Goal: Task Accomplishment & Management: Use online tool/utility

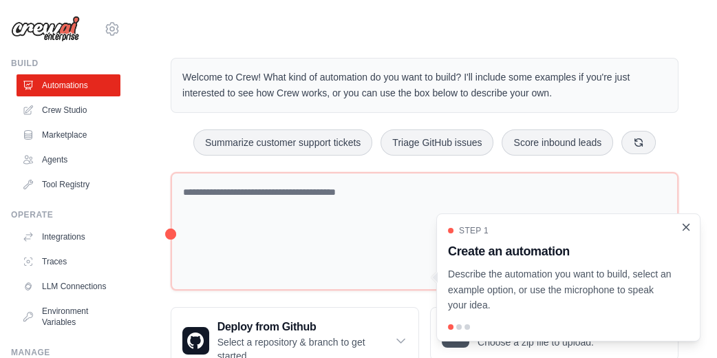
click at [689, 229] on icon "Close walkthrough" at bounding box center [686, 227] width 12 height 12
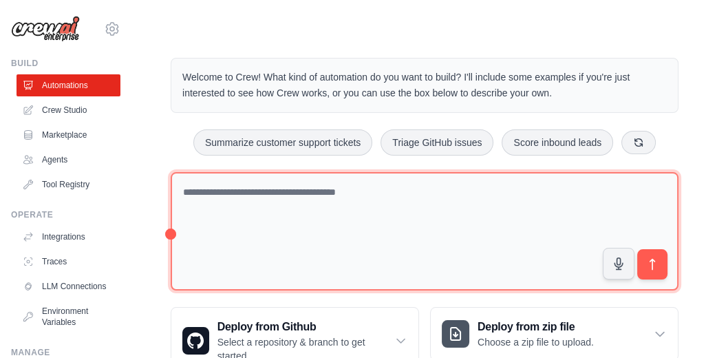
click at [309, 220] on textarea at bounding box center [425, 231] width 508 height 119
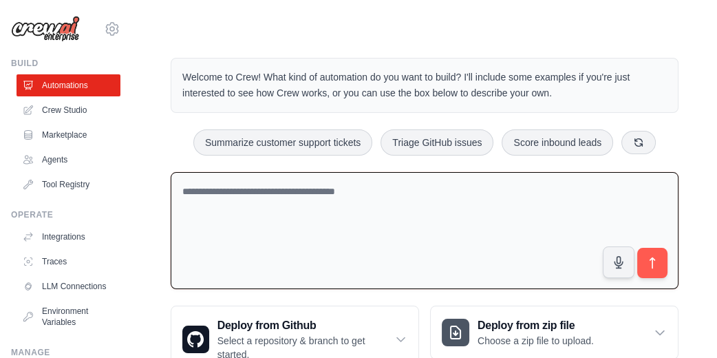
click at [319, 217] on textarea at bounding box center [425, 231] width 508 height 118
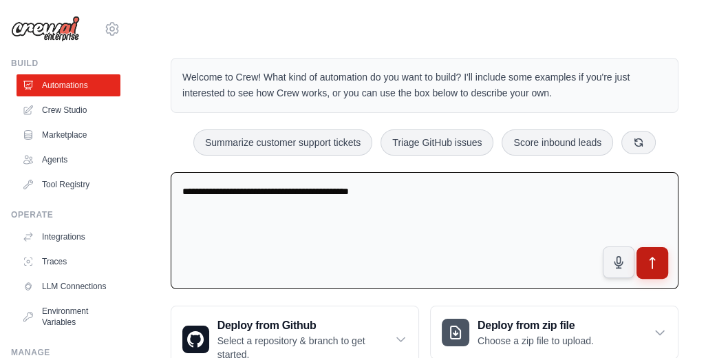
type textarea "**********"
click at [646, 263] on icon "submit" at bounding box center [653, 263] width 14 height 14
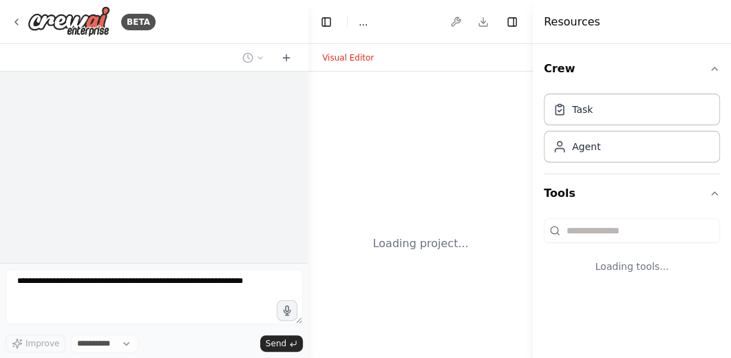
select select "****"
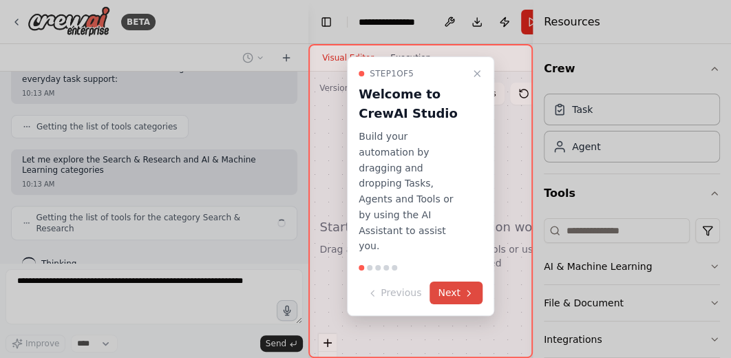
scroll to position [207, 0]
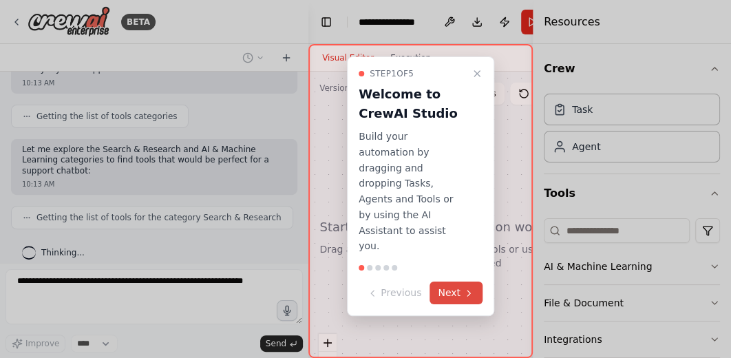
click at [451, 282] on button "Next" at bounding box center [456, 293] width 53 height 23
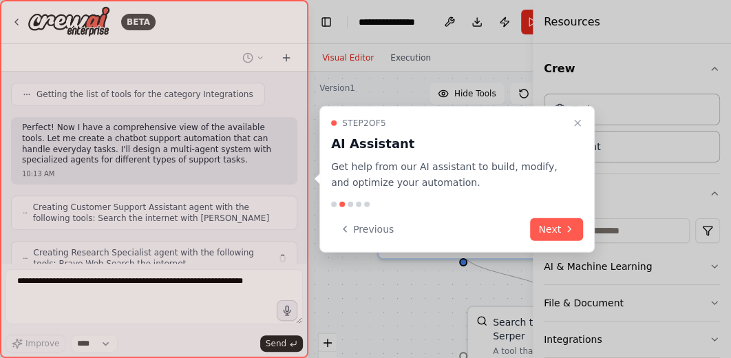
scroll to position [410, 0]
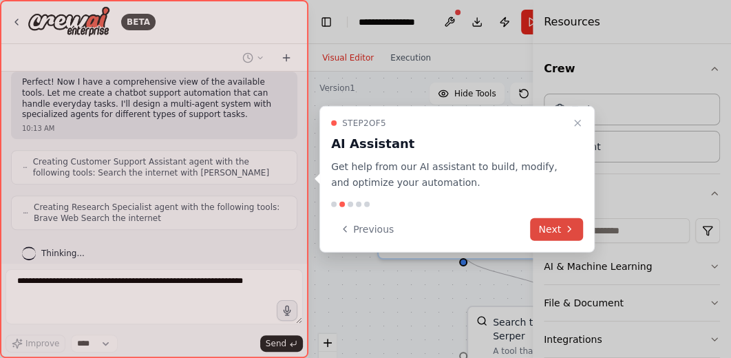
click at [556, 227] on button "Next" at bounding box center [556, 229] width 53 height 23
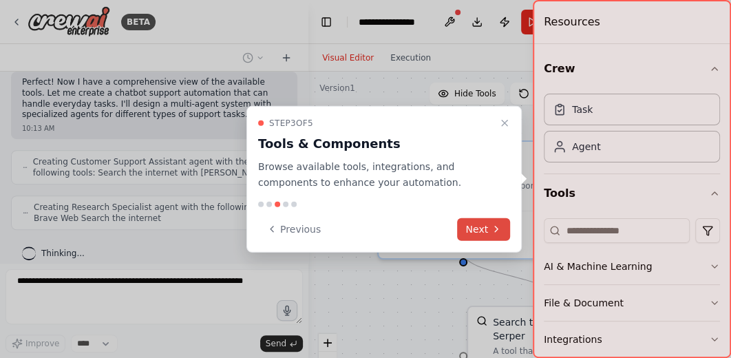
click at [480, 230] on button "Next" at bounding box center [483, 229] width 53 height 23
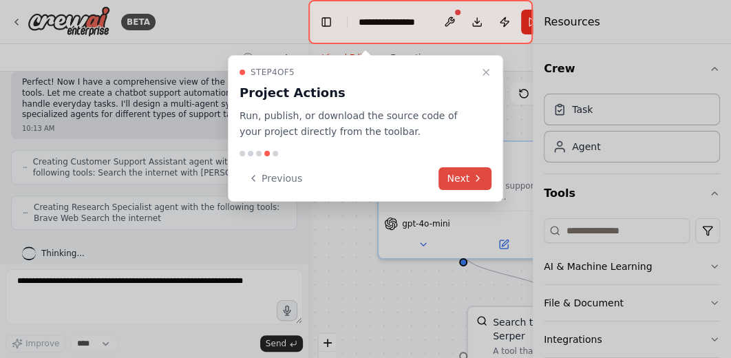
scroll to position [456, 0]
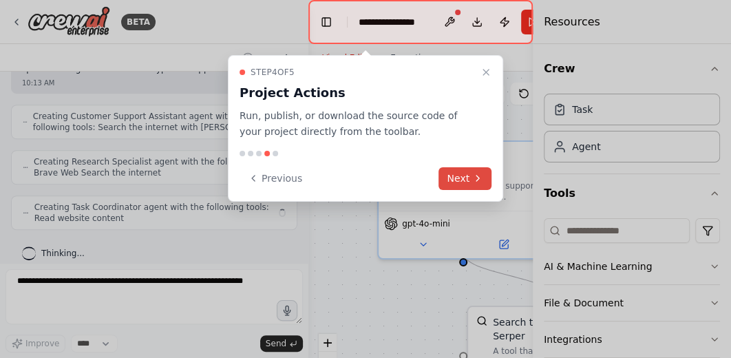
click at [463, 167] on button "Next" at bounding box center [464, 178] width 53 height 23
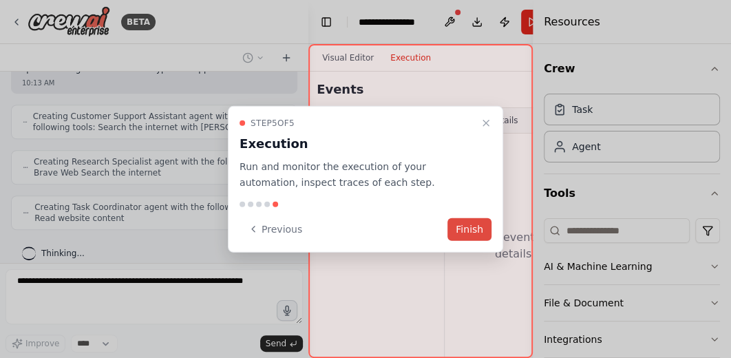
click at [462, 230] on button "Finish" at bounding box center [469, 229] width 44 height 23
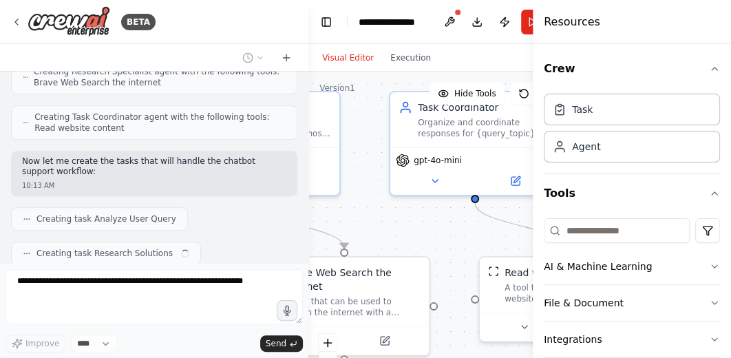
scroll to position [580, 0]
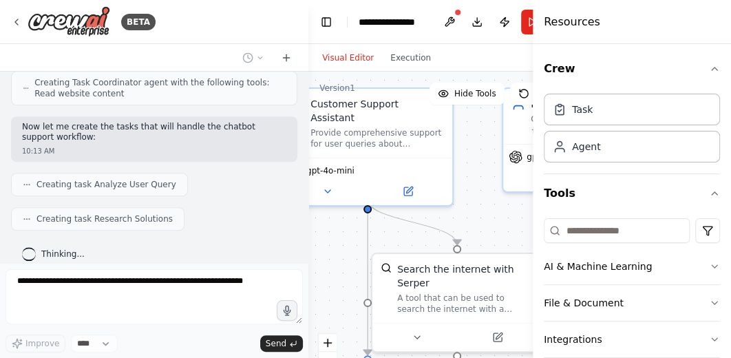
drag, startPoint x: 429, startPoint y: 124, endPoint x: 319, endPoint y: 65, distance: 124.7
click at [320, 67] on div "Visual Editor Execution Version 1 Hide Tools .deletable-edge-delete-btn { width…" at bounding box center [444, 201] width 273 height 314
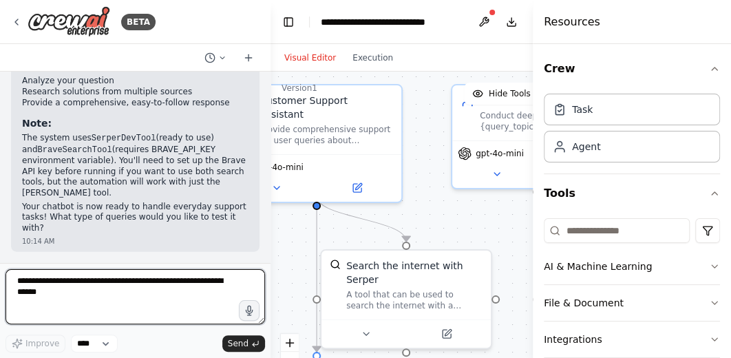
scroll to position [2158, 0]
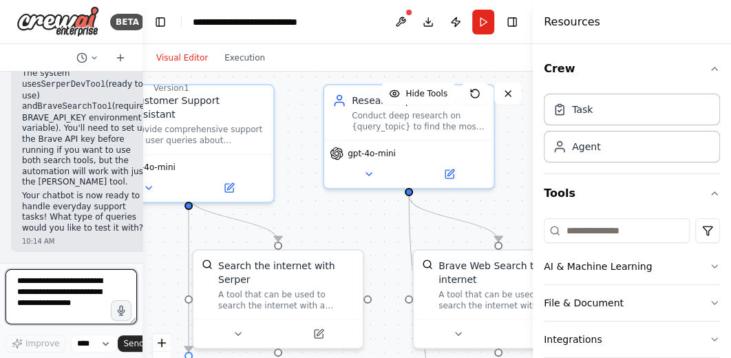
drag, startPoint x: 308, startPoint y: 187, endPoint x: 0, endPoint y: 192, distance: 307.7
click at [0, 192] on div "BETA I want to buil a chatbot support every day tasks 10:13 AM ▶ Thought proces…" at bounding box center [71, 179] width 142 height 358
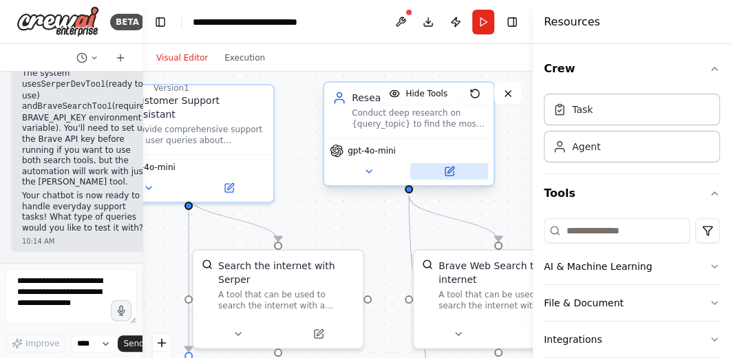
click at [453, 168] on icon at bounding box center [450, 170] width 6 height 6
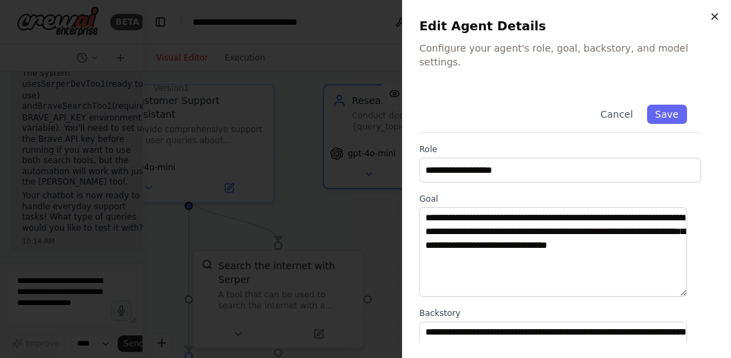
click at [713, 19] on icon "button" at bounding box center [714, 16] width 11 height 11
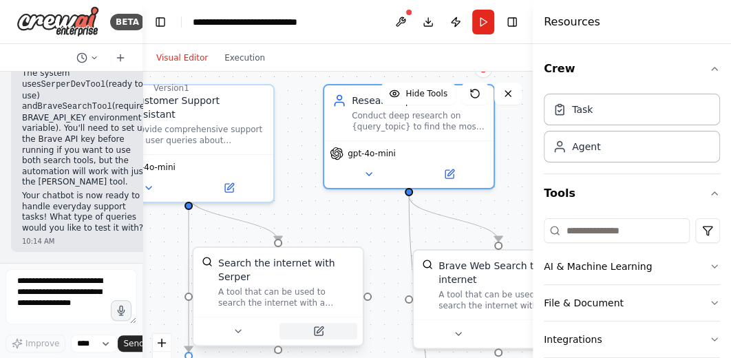
click at [315, 327] on icon at bounding box center [319, 331] width 8 height 8
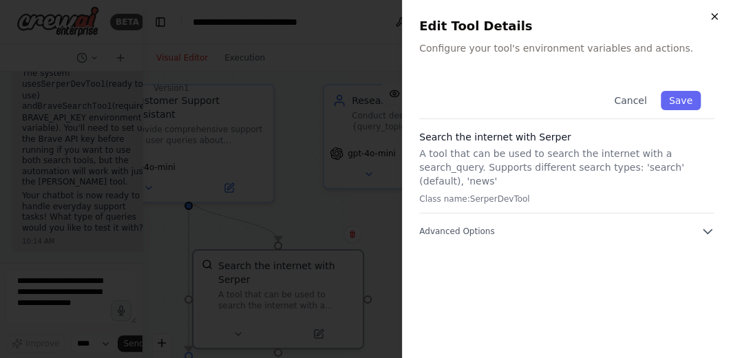
click at [712, 17] on icon "button" at bounding box center [714, 16] width 11 height 11
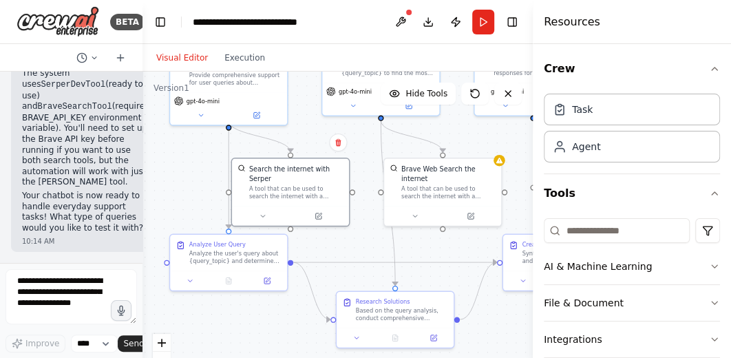
drag, startPoint x: 381, startPoint y: 245, endPoint x: 363, endPoint y: 159, distance: 87.7
click at [363, 159] on div ".deletable-edge-delete-btn { width: 20px; height: 20px; border: 0px solid #ffff…" at bounding box center [337, 244] width 390 height 344
click at [266, 282] on icon at bounding box center [267, 279] width 6 height 6
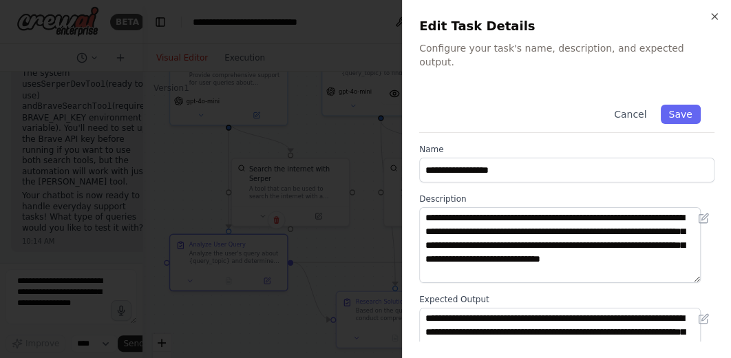
click at [708, 19] on h2 "Edit Task Details" at bounding box center [566, 26] width 295 height 19
click at [712, 15] on icon "button" at bounding box center [714, 16] width 11 height 11
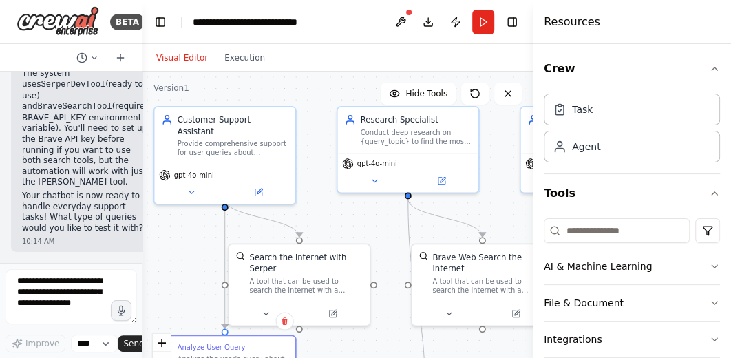
drag, startPoint x: 335, startPoint y: 131, endPoint x: 373, endPoint y: 232, distance: 107.6
click at [373, 232] on div ".deletable-edge-delete-btn { width: 20px; height: 20px; border: 0px solid #ffff…" at bounding box center [337, 244] width 390 height 344
click at [520, 22] on button "Toggle Right Sidebar" at bounding box center [511, 21] width 19 height 19
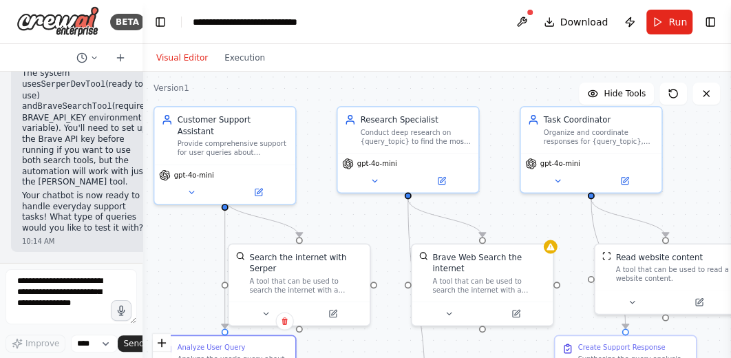
click at [591, 196] on div ".deletable-edge-delete-btn { width: 20px; height: 20px; border: 0px solid #ffff…" at bounding box center [436, 244] width 589 height 344
click at [591, 198] on div ".deletable-edge-delete-btn { width: 20px; height: 20px; border: 0px solid #ffff…" at bounding box center [436, 244] width 589 height 344
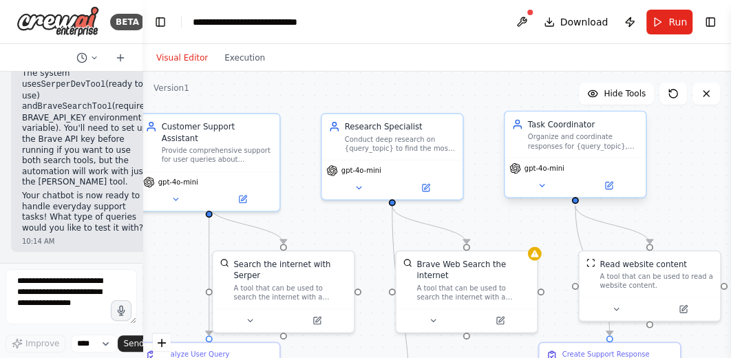
drag, startPoint x: 591, startPoint y: 198, endPoint x: 574, endPoint y: 205, distance: 17.9
click at [574, 205] on div ".deletable-edge-delete-btn { width: 20px; height: 20px; border: 0px solid #ffff…" at bounding box center [436, 244] width 589 height 344
click at [572, 209] on circle "Edge from d3da7a16-0912-4a41-a5a5-7c9f2e2a0071 to 1b3e5190-63cf-42d0-83e1-fe31d…" at bounding box center [575, 212] width 12 height 12
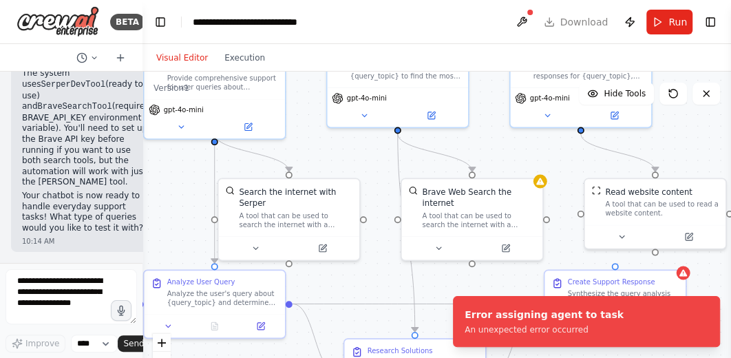
drag, startPoint x: 675, startPoint y: 204, endPoint x: 680, endPoint y: 131, distance: 72.5
click at [680, 131] on div ".deletable-edge-delete-btn { width: 20px; height: 20px; border: 0px solid #ffff…" at bounding box center [436, 244] width 589 height 344
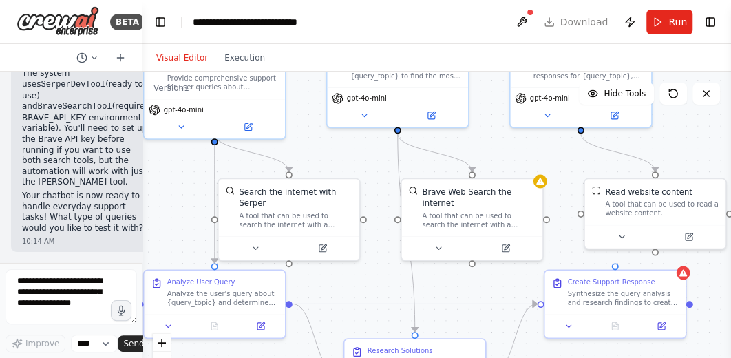
click at [576, 146] on div ".deletable-edge-delete-btn { width: 20px; height: 20px; border: 0px solid #ffff…" at bounding box center [436, 244] width 589 height 344
drag, startPoint x: 580, startPoint y: 130, endPoint x: 578, endPoint y: 147, distance: 16.6
click at [578, 147] on div ".deletable-edge-delete-btn { width: 20px; height: 20px; border: 0px solid #ffff…" at bounding box center [436, 244] width 589 height 344
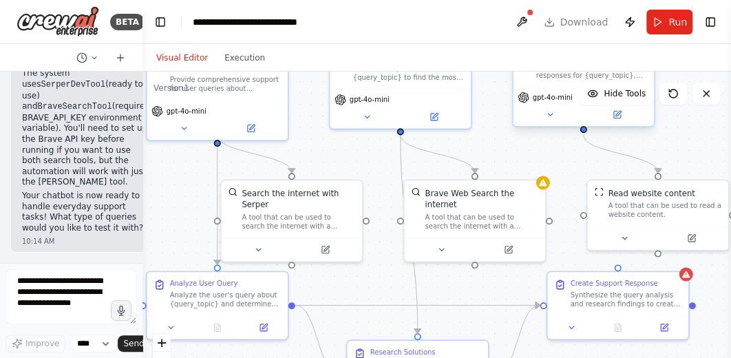
click at [583, 134] on div ".deletable-edge-delete-btn { width: 20px; height: 20px; border: 0px solid #ffff…" at bounding box center [436, 244] width 589 height 344
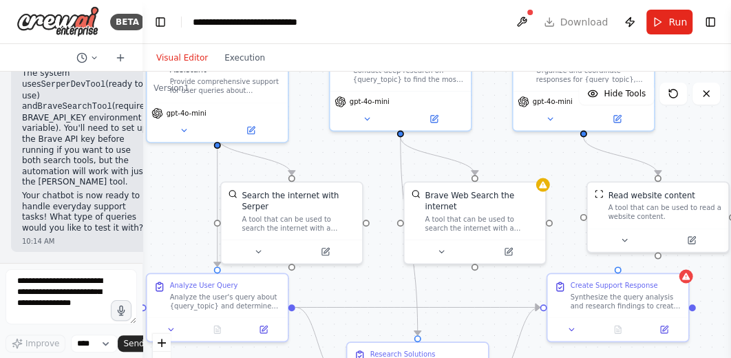
click at [582, 136] on div ".deletable-edge-delete-btn { width: 20px; height: 20px; border: 0px solid #ffff…" at bounding box center [436, 244] width 589 height 344
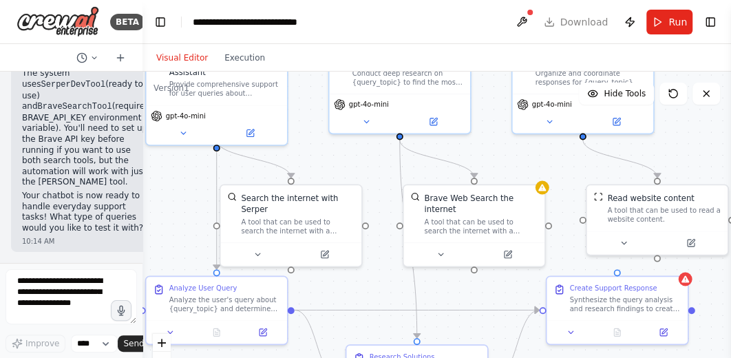
click at [582, 138] on div ".deletable-edge-delete-btn { width: 20px; height: 20px; border: 0px solid #ffff…" at bounding box center [436, 244] width 589 height 344
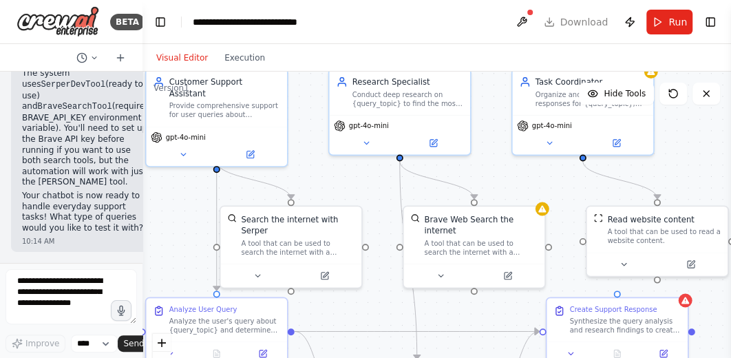
drag, startPoint x: 582, startPoint y: 138, endPoint x: 582, endPoint y: 160, distance: 21.3
click at [582, 160] on div ".deletable-edge-delete-btn { width: 20px; height: 20px; border: 0px solid #ffff…" at bounding box center [436, 244] width 589 height 344
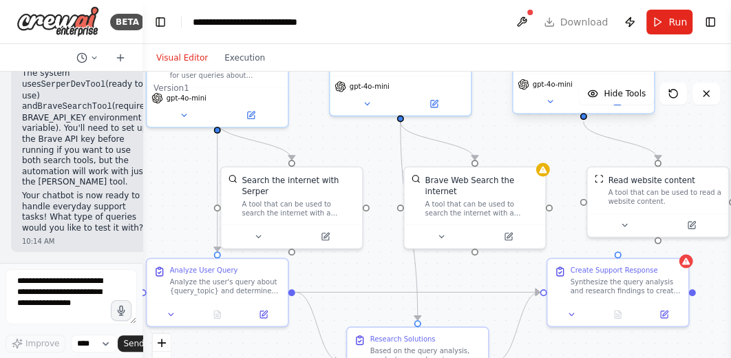
drag, startPoint x: 582, startPoint y: 160, endPoint x: 582, endPoint y: 120, distance: 39.2
click at [582, 120] on div ".deletable-edge-delete-btn { width: 20px; height: 20px; border: 0px solid #ffff…" at bounding box center [436, 244] width 589 height 344
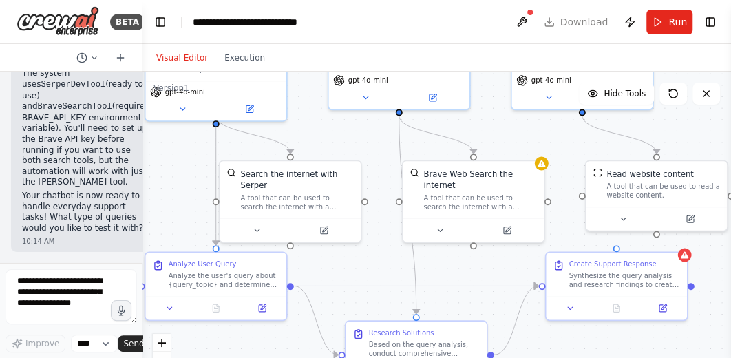
click at [581, 114] on div ".deletable-edge-delete-btn { width: 20px; height: 20px; border: 0px solid #ffff…" at bounding box center [436, 244] width 589 height 344
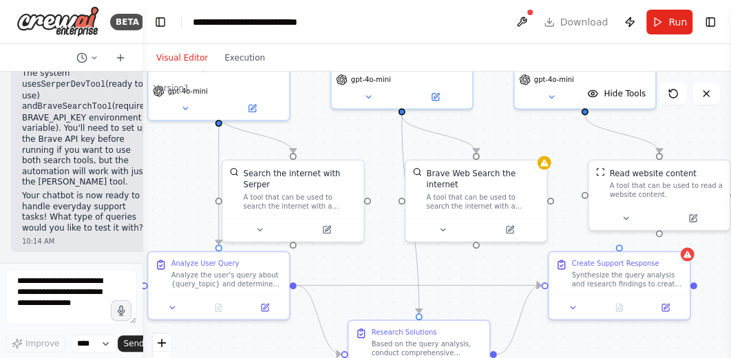
click at [584, 114] on div ".deletable-edge-delete-btn { width: 20px; height: 20px; border: 0px solid #ffff…" at bounding box center [436, 244] width 589 height 344
click at [581, 114] on div ".deletable-edge-delete-btn { width: 20px; height: 20px; border: 0px solid #ffff…" at bounding box center [436, 244] width 589 height 344
click at [586, 113] on div ".deletable-edge-delete-btn { width: 20px; height: 20px; border: 0px solid #ffff…" at bounding box center [436, 244] width 589 height 344
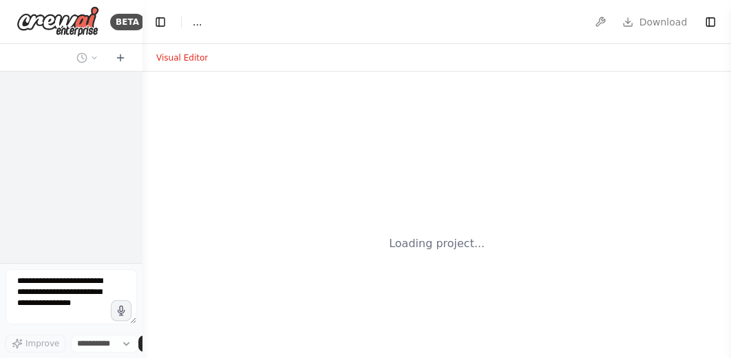
select select "****"
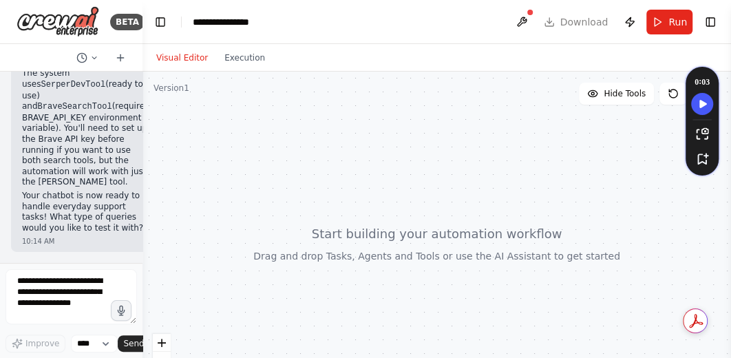
scroll to position [2373, 0]
click at [441, 193] on div at bounding box center [436, 244] width 589 height 344
click at [670, 100] on button at bounding box center [673, 94] width 28 height 22
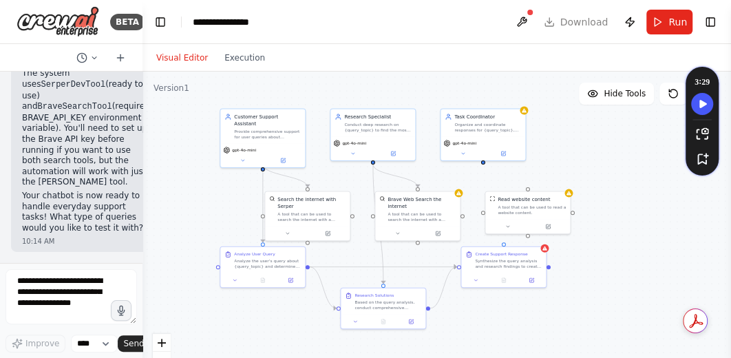
drag, startPoint x: 523, startPoint y: 129, endPoint x: 364, endPoint y: 78, distance: 167.0
click at [364, 78] on div ".deletable-edge-delete-btn { width: 20px; height: 20px; border: 0px solid #ffff…" at bounding box center [436, 244] width 589 height 344
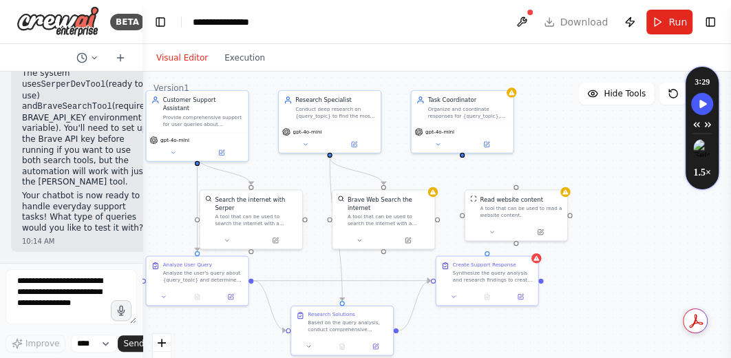
click at [463, 160] on div ".deletable-edge-delete-btn { width: 20px; height: 20px; border: 0px solid #ffff…" at bounding box center [436, 244] width 589 height 344
click at [462, 163] on div ".deletable-edge-delete-btn { width: 20px; height: 20px; border: 0px solid #ffff…" at bounding box center [436, 244] width 589 height 344
click at [460, 162] on div ".deletable-edge-delete-btn { width: 20px; height: 20px; border: 0px solid #ffff…" at bounding box center [436, 244] width 589 height 344
click at [463, 175] on div ".deletable-edge-delete-btn { width: 20px; height: 20px; border: 0px solid #ffff…" at bounding box center [436, 244] width 589 height 344
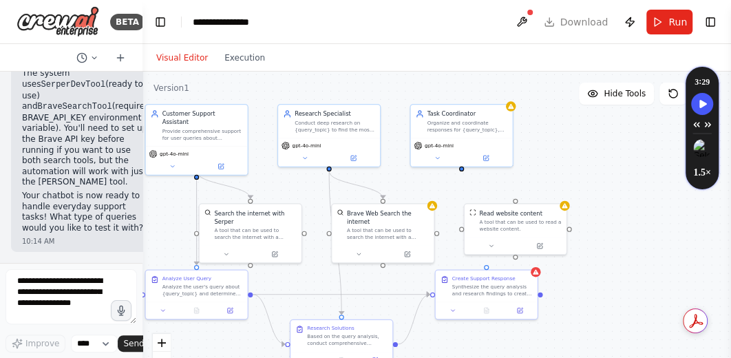
drag, startPoint x: 460, startPoint y: 158, endPoint x: 460, endPoint y: 169, distance: 11.0
click at [460, 169] on div ".deletable-edge-delete-btn { width: 20px; height: 20px; border: 0px solid #ffff…" at bounding box center [436, 244] width 589 height 344
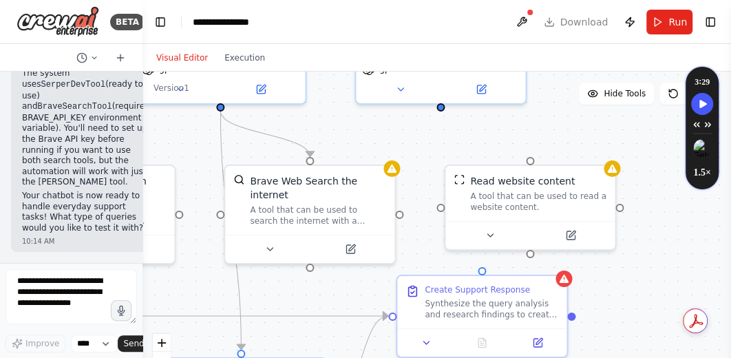
drag, startPoint x: 476, startPoint y: 193, endPoint x: 454, endPoint y: 132, distance: 65.3
click at [454, 132] on div ".deletable-edge-delete-btn { width: 20px; height: 20px; border: 0px solid #ffff…" at bounding box center [436, 244] width 589 height 344
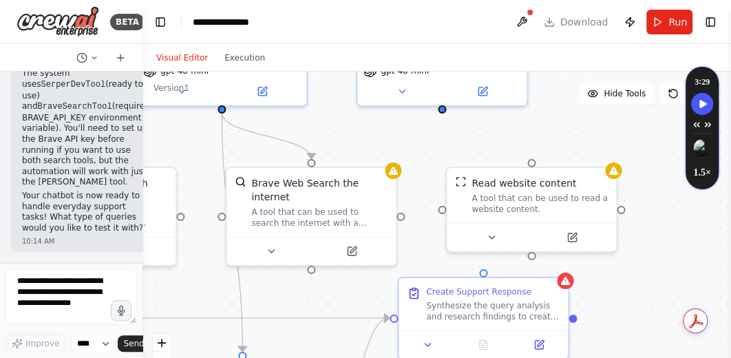
drag, startPoint x: 438, startPoint y: 112, endPoint x: 458, endPoint y: 117, distance: 19.9
click at [458, 117] on div ".deletable-edge-delete-btn { width: 20px; height: 20px; border: 0px solid #ffff…" at bounding box center [436, 244] width 589 height 344
click at [400, 92] on icon at bounding box center [401, 88] width 11 height 11
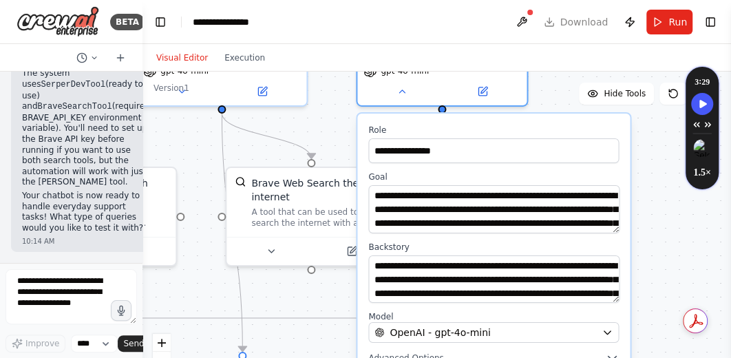
click at [654, 165] on div ".deletable-edge-delete-btn { width: 20px; height: 20px; border: 0px solid #ffff…" at bounding box center [436, 244] width 589 height 344
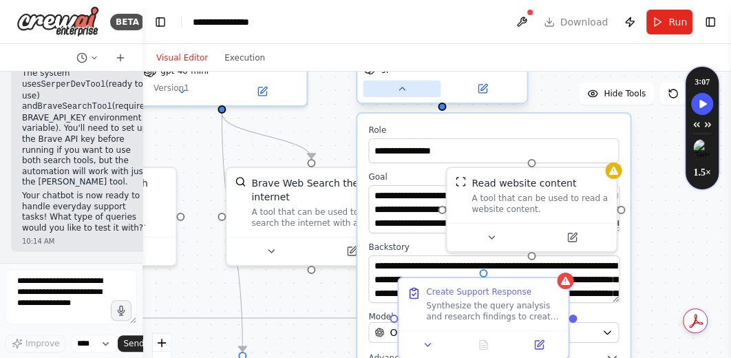
click at [401, 94] on button at bounding box center [402, 89] width 78 height 17
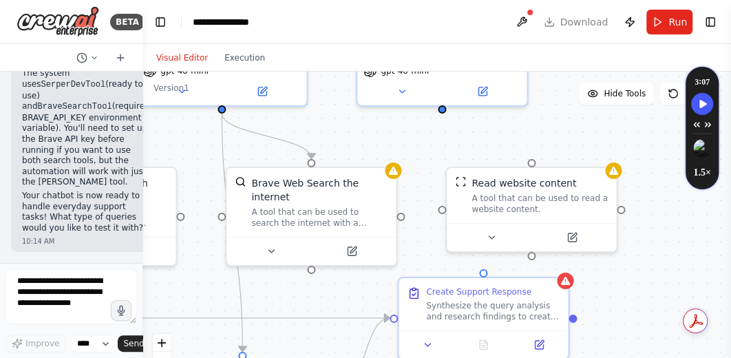
click at [444, 114] on div ".deletable-edge-delete-btn { width: 20px; height: 20px; border: 0px solid #ffff…" at bounding box center [436, 244] width 589 height 344
click at [444, 116] on div ".deletable-edge-delete-btn { width: 20px; height: 20px; border: 0px solid #ffff…" at bounding box center [436, 244] width 589 height 344
drag, startPoint x: 480, startPoint y: 272, endPoint x: 438, endPoint y: 117, distance: 160.6
click at [438, 117] on div ".deletable-edge-delete-btn { width: 20px; height: 20px; border: 0px solid #ffff…" at bounding box center [436, 244] width 589 height 344
drag, startPoint x: 529, startPoint y: 158, endPoint x: 444, endPoint y: 114, distance: 96.4
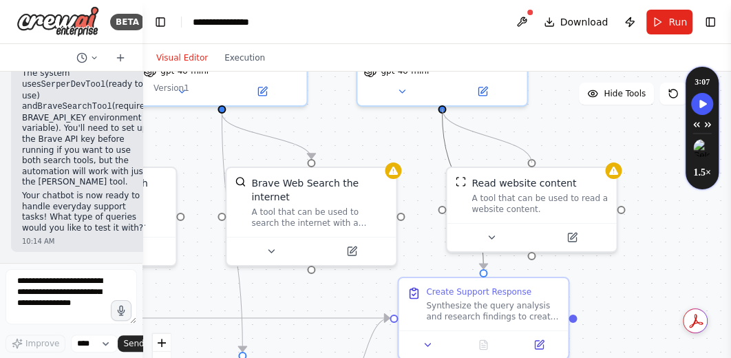
click at [435, 114] on div ".deletable-edge-delete-btn { width: 20px; height: 20px; border: 0px solid #ffff…" at bounding box center [141, 105] width 589 height 344
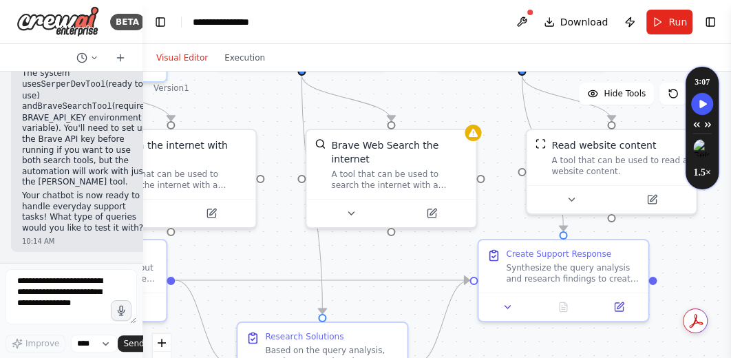
drag, startPoint x: 647, startPoint y: 266, endPoint x: 727, endPoint y: 228, distance: 88.4
click at [727, 228] on div "BETA I want to buil a chatbot support every day tasks 10:13 AM ▶ Thought proces…" at bounding box center [365, 179] width 731 height 358
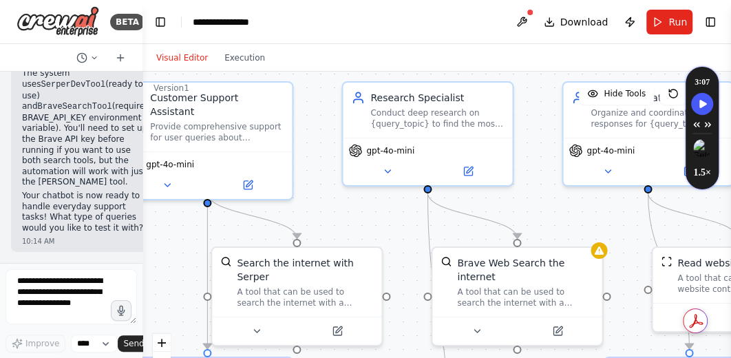
drag, startPoint x: 424, startPoint y: 257, endPoint x: 520, endPoint y: 347, distance: 131.5
click at [549, 357] on html "BETA I want to buil a chatbot support every day tasks 10:13 AM ▶ Thought proces…" at bounding box center [365, 179] width 731 height 358
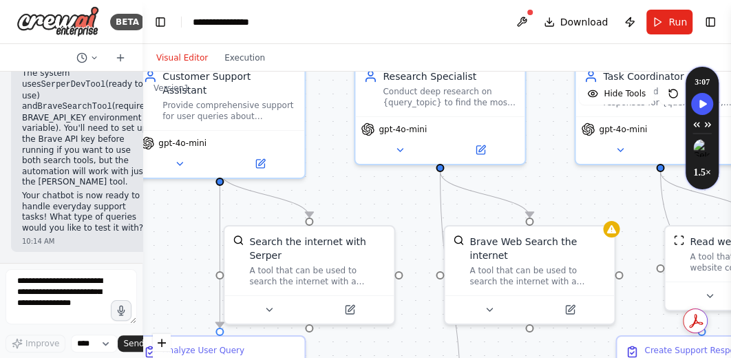
drag, startPoint x: 378, startPoint y: 226, endPoint x: 390, endPoint y: 206, distance: 22.9
click at [390, 206] on div ".deletable-edge-delete-btn { width: 20px; height: 20px; border: 0px solid #ffff…" at bounding box center [436, 244] width 589 height 344
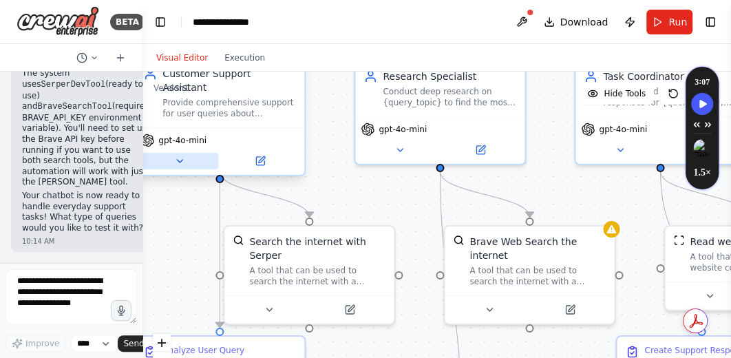
click at [180, 156] on icon at bounding box center [179, 161] width 11 height 11
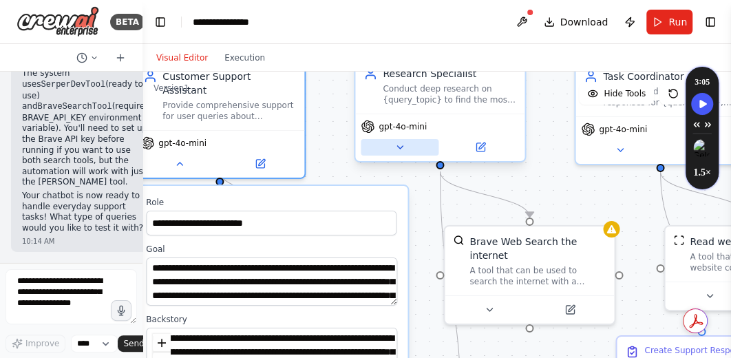
click at [400, 151] on icon at bounding box center [399, 147] width 11 height 11
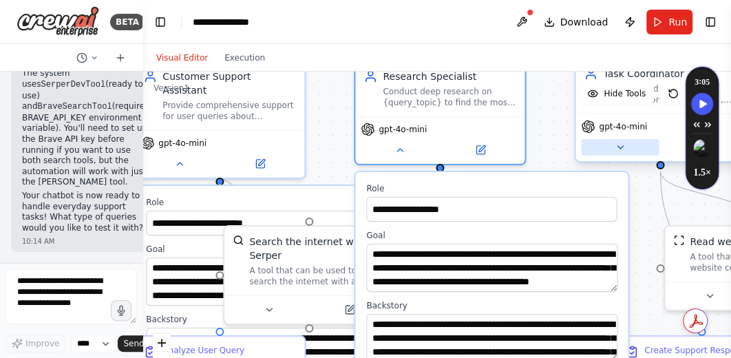
click at [620, 151] on icon at bounding box center [620, 147] width 11 height 11
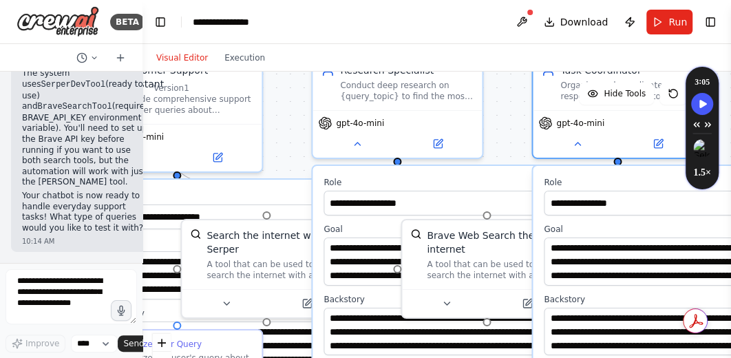
drag, startPoint x: 549, startPoint y: 143, endPoint x: 506, endPoint y: 137, distance: 43.1
click at [506, 137] on div ".deletable-edge-delete-btn { width: 20px; height: 20px; border: 0px solid #ffff…" at bounding box center [436, 244] width 589 height 344
click at [287, 147] on div ".deletable-edge-delete-btn { width: 20px; height: 20px; border: 0px solid #ffff…" at bounding box center [436, 244] width 589 height 344
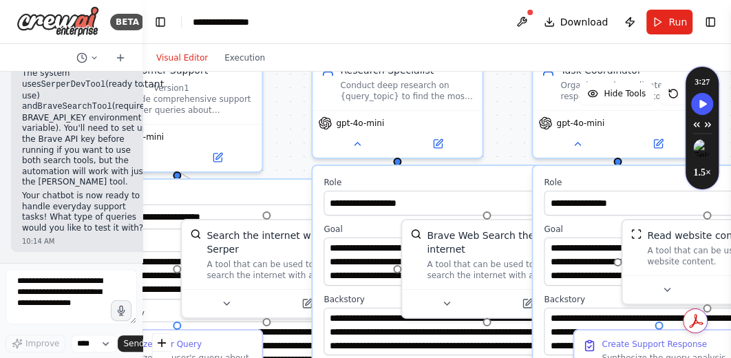
click at [502, 144] on div ".deletable-edge-delete-btn { width: 20px; height: 20px; border: 0px solid #ffff…" at bounding box center [436, 244] width 589 height 344
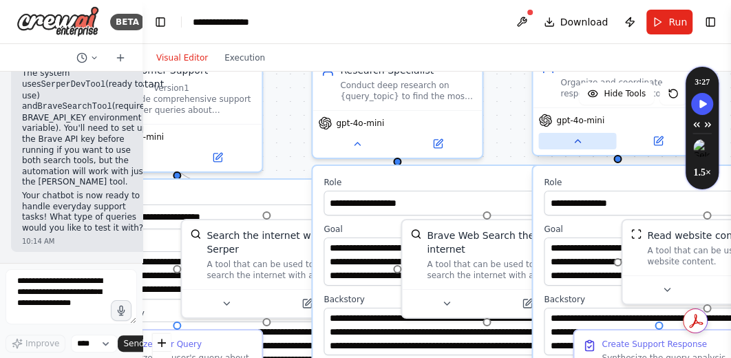
click at [575, 143] on icon at bounding box center [577, 141] width 11 height 11
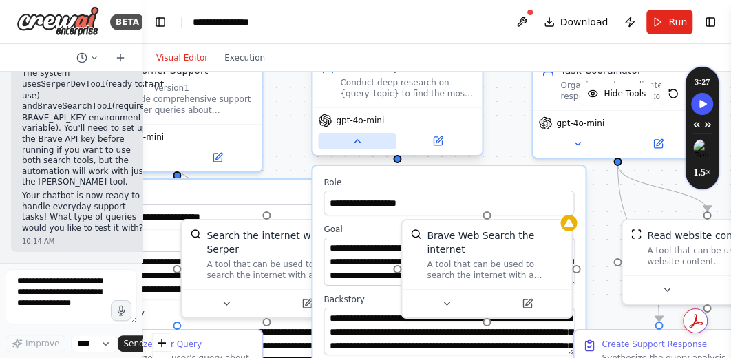
click at [352, 148] on button at bounding box center [357, 141] width 78 height 17
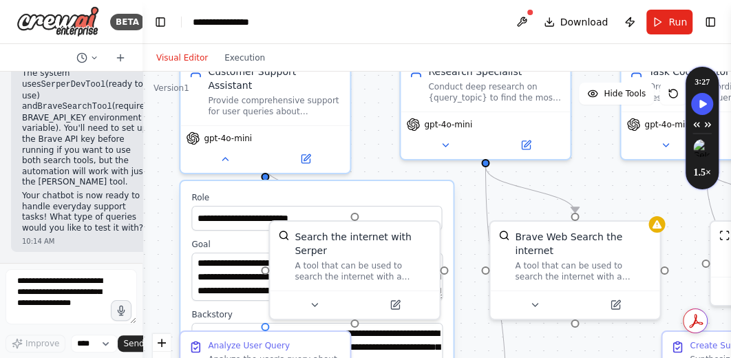
drag, startPoint x: 281, startPoint y: 140, endPoint x: 369, endPoint y: 141, distance: 88.1
click at [369, 141] on div ".deletable-edge-delete-btn { width: 20px; height: 20px; border: 0px solid #ffff…" at bounding box center [436, 244] width 589 height 344
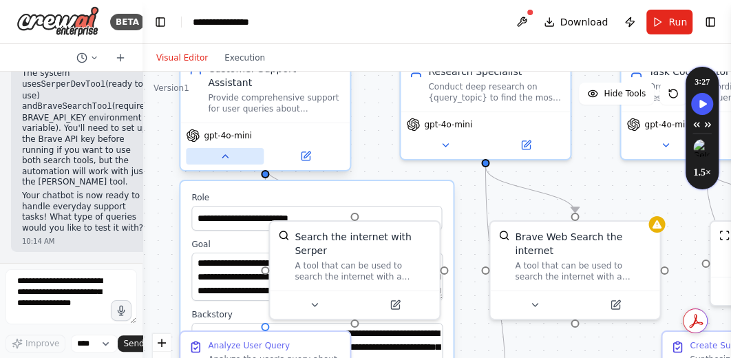
click at [226, 151] on icon at bounding box center [225, 156] width 11 height 11
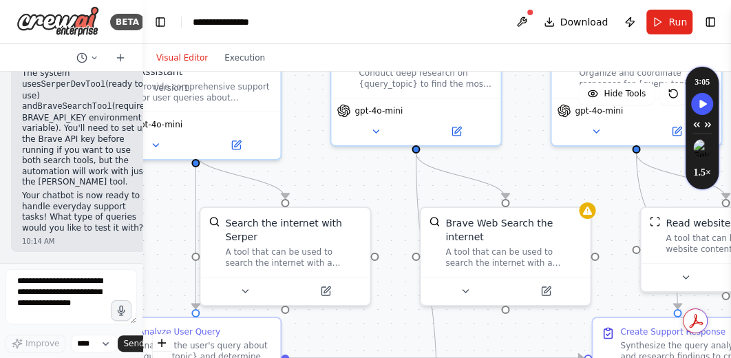
drag, startPoint x: 417, startPoint y: 193, endPoint x: 348, endPoint y: 179, distance: 70.9
click at [348, 179] on div ".deletable-edge-delete-btn { width: 20px; height: 20px; border: 0px solid #ffff…" at bounding box center [436, 244] width 589 height 344
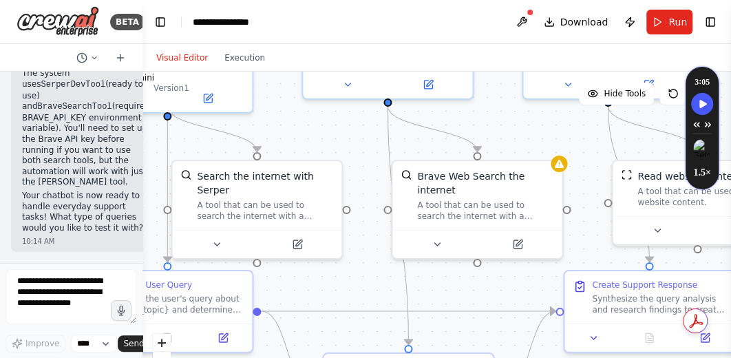
drag, startPoint x: 549, startPoint y: 179, endPoint x: 524, endPoint y: 123, distance: 61.6
click at [524, 123] on div ".deletable-edge-delete-btn { width: 20px; height: 20px; border: 0px solid #ffff…" at bounding box center [436, 244] width 589 height 344
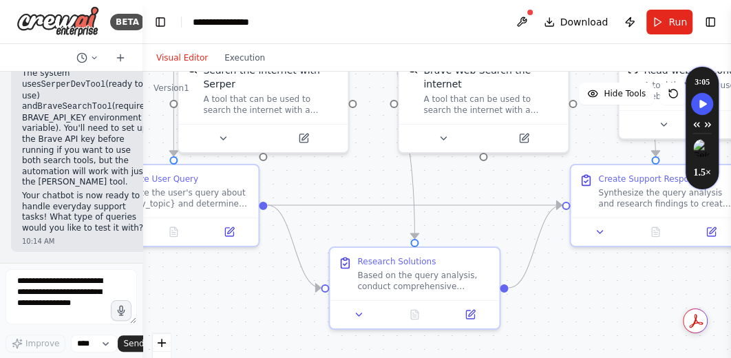
drag, startPoint x: 475, startPoint y: 255, endPoint x: 478, endPoint y: 159, distance: 96.4
click at [478, 159] on div ".deletable-edge-delete-btn { width: 20px; height: 20px; border: 0px solid #ffff…" at bounding box center [436, 244] width 589 height 344
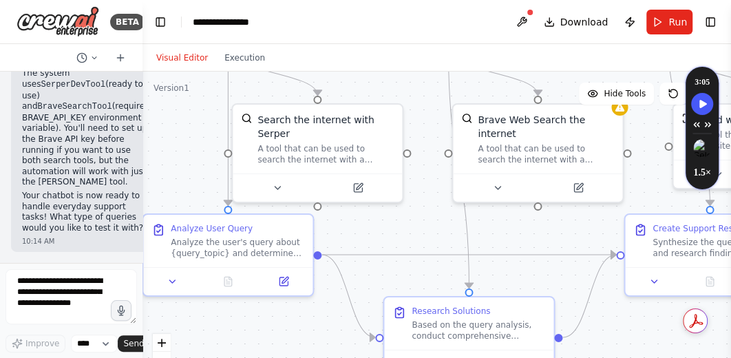
drag, startPoint x: 350, startPoint y: 168, endPoint x: 404, endPoint y: 218, distance: 73.6
click at [404, 218] on div ".deletable-edge-delete-btn { width: 20px; height: 20px; border: 0px solid #ffff…" at bounding box center [436, 244] width 589 height 344
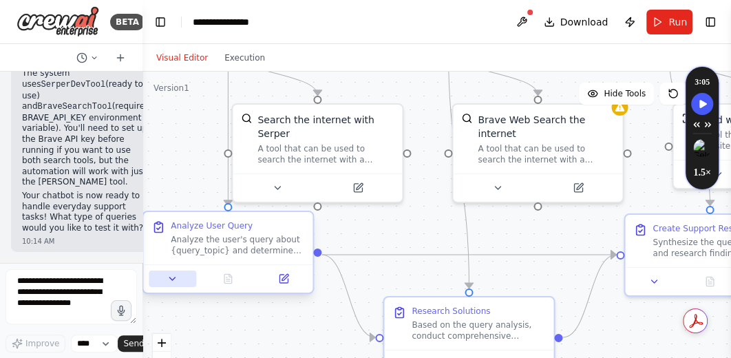
click at [171, 275] on icon at bounding box center [172, 278] width 11 height 11
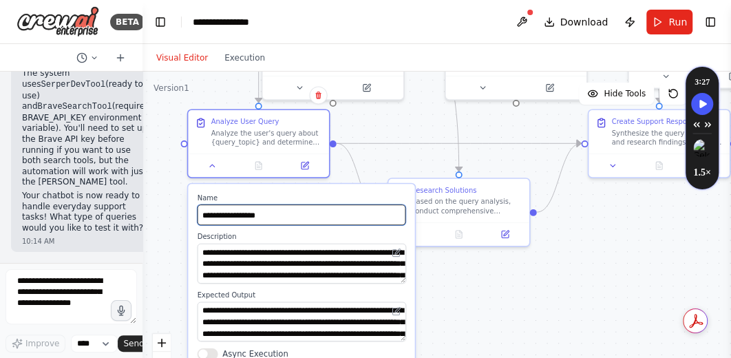
drag, startPoint x: 401, startPoint y: 231, endPoint x: 404, endPoint y: 120, distance: 110.9
click at [404, 120] on div ".deletable-edge-delete-btn { width: 20px; height: 20px; border: 0px solid #ffff…" at bounding box center [436, 244] width 589 height 344
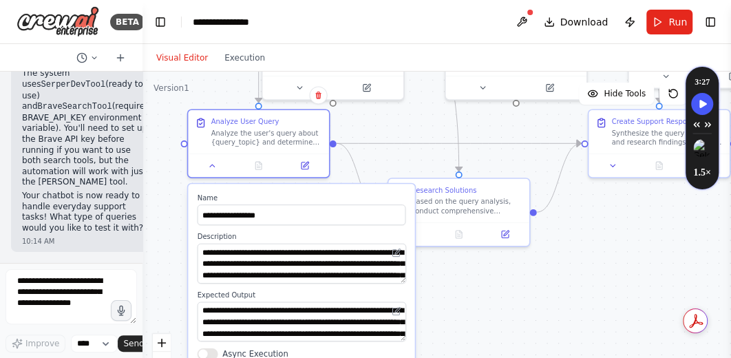
click at [487, 298] on div ".deletable-edge-delete-btn { width: 20px; height: 20px; border: 0px solid #ffff…" at bounding box center [436, 244] width 589 height 344
click at [213, 170] on div at bounding box center [258, 162] width 140 height 23
click at [211, 167] on button at bounding box center [212, 163] width 39 height 14
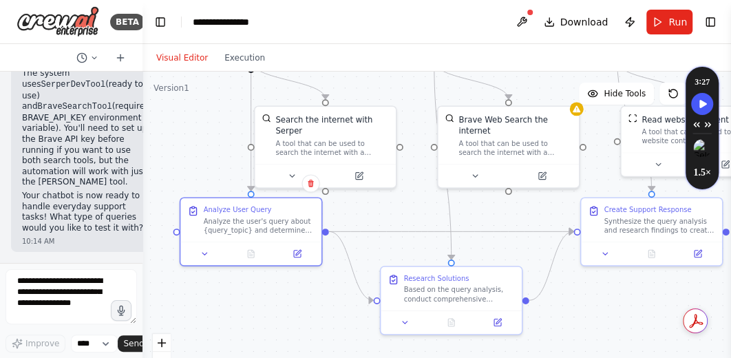
drag, startPoint x: 308, startPoint y: 233, endPoint x: 301, endPoint y: 321, distance: 88.4
click at [301, 321] on div ".deletable-edge-delete-btn { width: 20px; height: 20px; border: 0px solid #ffff…" at bounding box center [436, 244] width 589 height 344
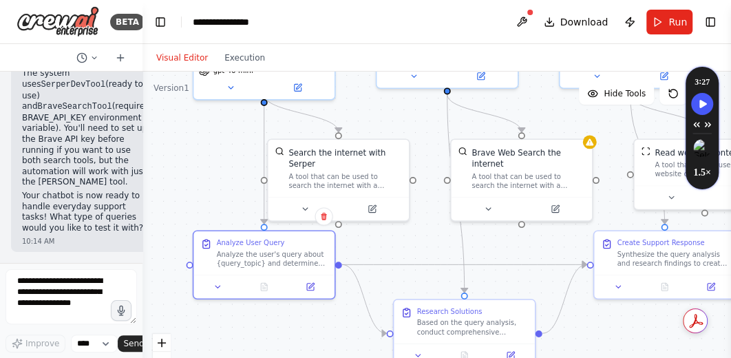
drag, startPoint x: 374, startPoint y: 206, endPoint x: 388, endPoint y: 239, distance: 35.5
click at [388, 239] on div ".deletable-edge-delete-btn { width: 20px; height: 20px; border: 0px solid #ffff…" at bounding box center [436, 244] width 589 height 344
click at [305, 201] on button at bounding box center [305, 207] width 65 height 14
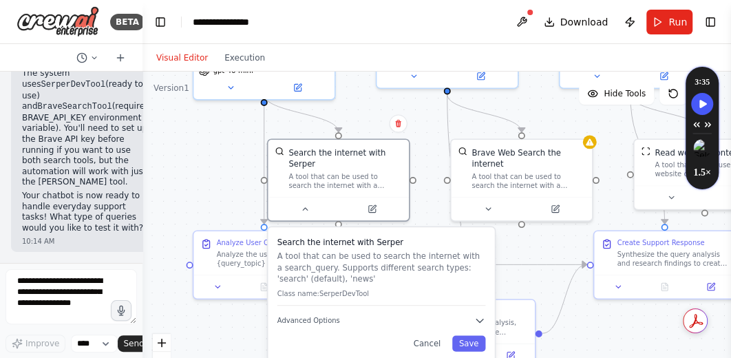
click at [509, 241] on div ".deletable-edge-delete-btn { width: 20px; height: 20px; border: 0px solid #ffff…" at bounding box center [436, 244] width 589 height 344
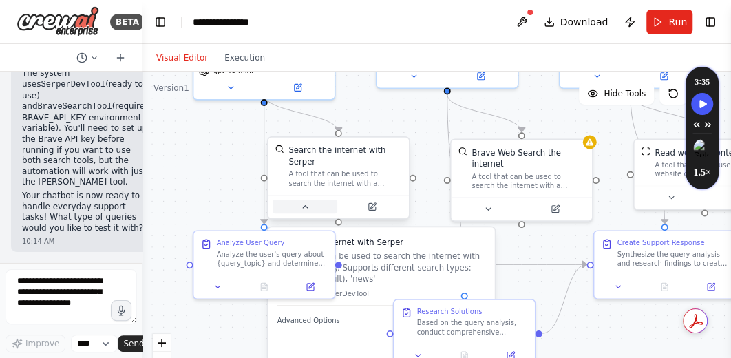
click at [300, 202] on icon at bounding box center [304, 206] width 9 height 9
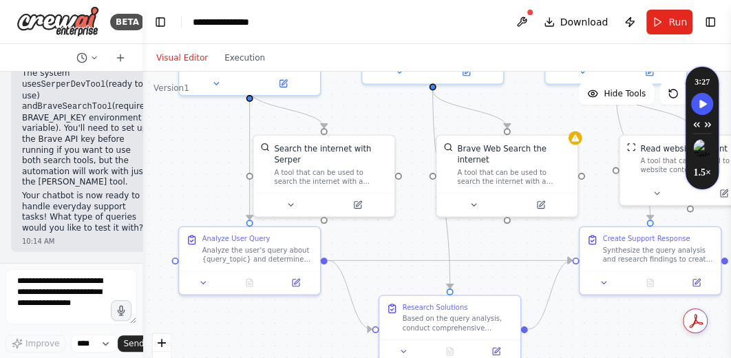
drag, startPoint x: 504, startPoint y: 242, endPoint x: 489, endPoint y: 238, distance: 15.0
click at [489, 238] on div ".deletable-edge-delete-btn { width: 20px; height: 20px; border: 0px solid #ffff…" at bounding box center [436, 244] width 589 height 344
click at [474, 198] on icon at bounding box center [473, 202] width 9 height 9
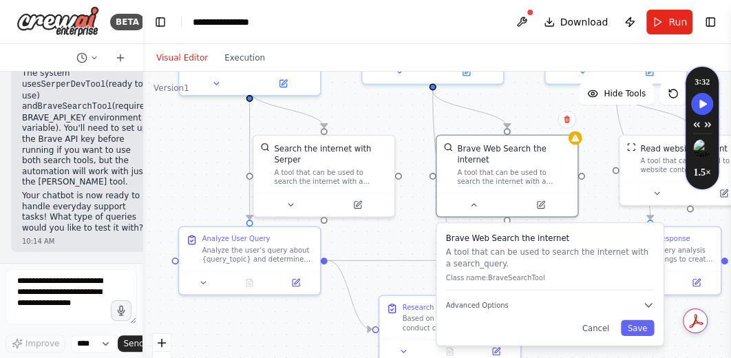
click at [400, 235] on div ".deletable-edge-delete-btn { width: 20px; height: 20px; border: 0px solid #ffff…" at bounding box center [436, 244] width 589 height 344
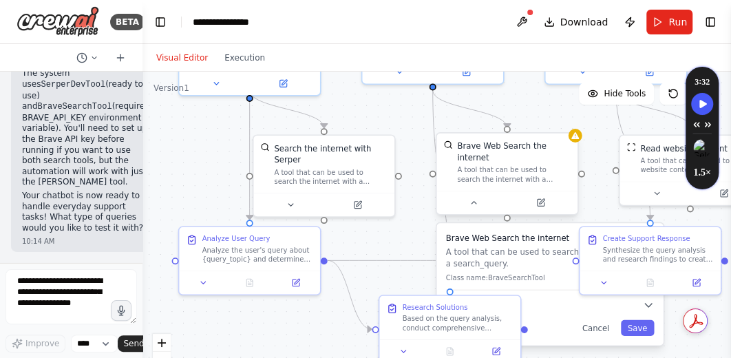
click at [476, 198] on div at bounding box center [506, 202] width 140 height 23
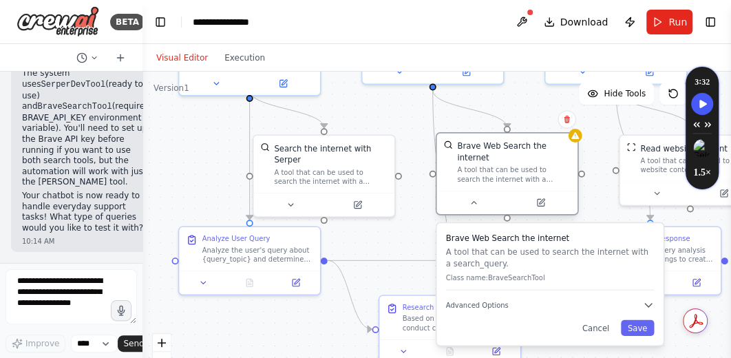
click at [475, 198] on div at bounding box center [506, 202] width 140 height 23
click at [474, 198] on icon at bounding box center [473, 202] width 9 height 9
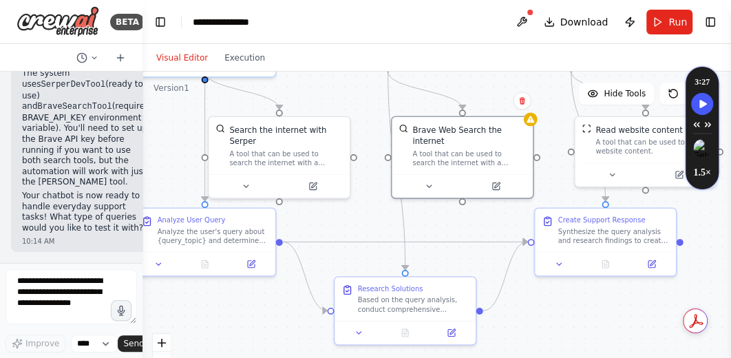
drag, startPoint x: 409, startPoint y: 123, endPoint x: 363, endPoint y: 99, distance: 51.7
click at [363, 99] on div ".deletable-edge-delete-btn { width: 20px; height: 20px; border: 0px solid #ffff…" at bounding box center [436, 244] width 589 height 344
click at [362, 330] on icon at bounding box center [358, 330] width 9 height 9
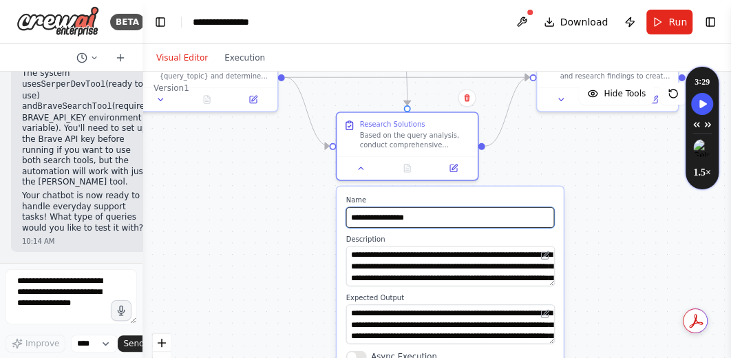
drag, startPoint x: 346, startPoint y: 233, endPoint x: 348, endPoint y: 69, distance: 164.5
click at [348, 69] on div "Visual Editor Execution Version 1 Hide Tools .deletable-edge-delete-btn { width…" at bounding box center [436, 201] width 589 height 314
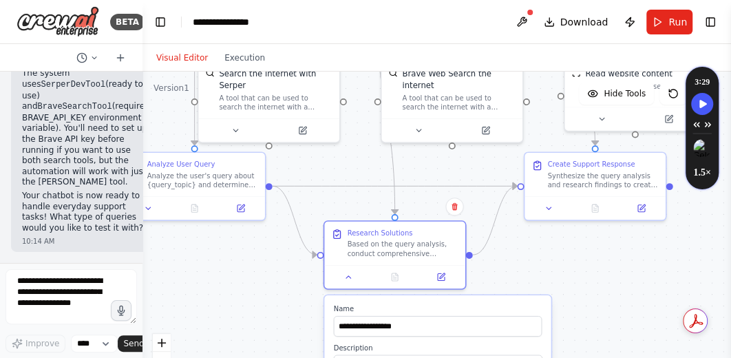
drag, startPoint x: 555, startPoint y: 153, endPoint x: 542, endPoint y: 262, distance: 109.5
click at [542, 262] on div ".deletable-edge-delete-btn { width: 20px; height: 20px; border: 0px solid #ffff…" at bounding box center [436, 244] width 589 height 344
click at [346, 273] on icon at bounding box center [348, 274] width 9 height 9
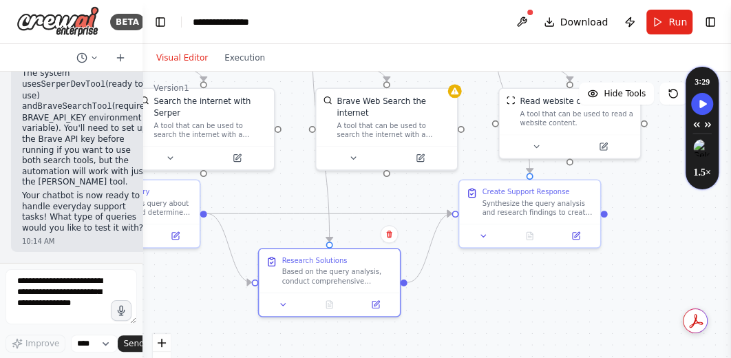
drag, startPoint x: 478, startPoint y: 169, endPoint x: 423, endPoint y: 204, distance: 65.3
click at [412, 196] on div ".deletable-edge-delete-btn { width: 20px; height: 20px; border: 0px solid #ffff…" at bounding box center [436, 244] width 589 height 344
click at [477, 235] on button at bounding box center [483, 233] width 39 height 14
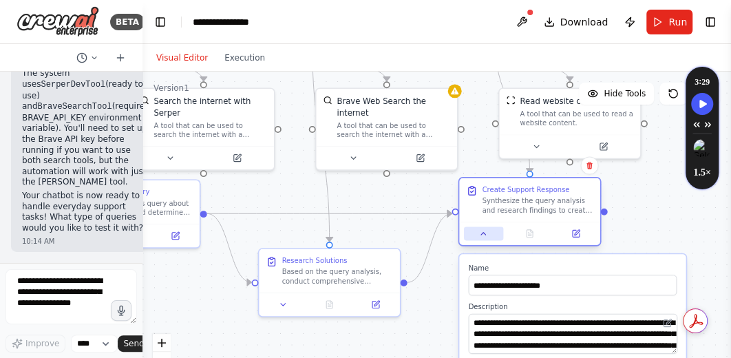
click at [482, 229] on icon at bounding box center [483, 233] width 9 height 9
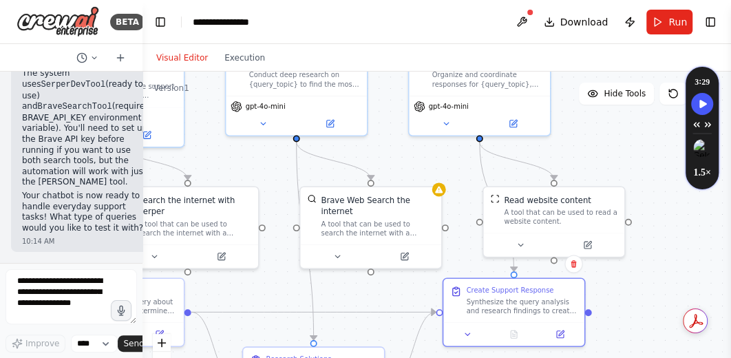
drag, startPoint x: 659, startPoint y: 233, endPoint x: 644, endPoint y: 328, distance: 96.1
click at [644, 328] on div ".deletable-edge-delete-btn { width: 20px; height: 20px; border: 0px solid #ffff…" at bounding box center [436, 244] width 589 height 344
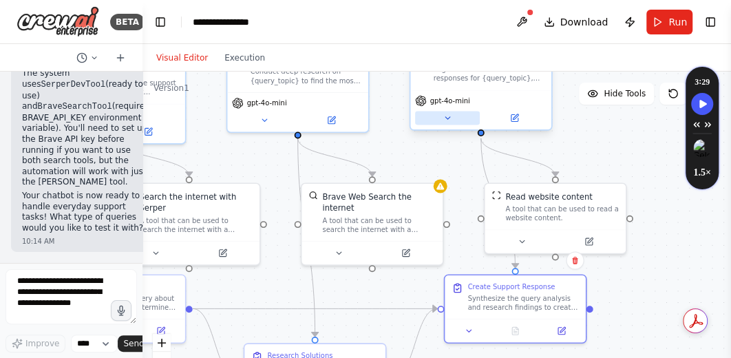
click at [445, 122] on icon at bounding box center [447, 118] width 9 height 9
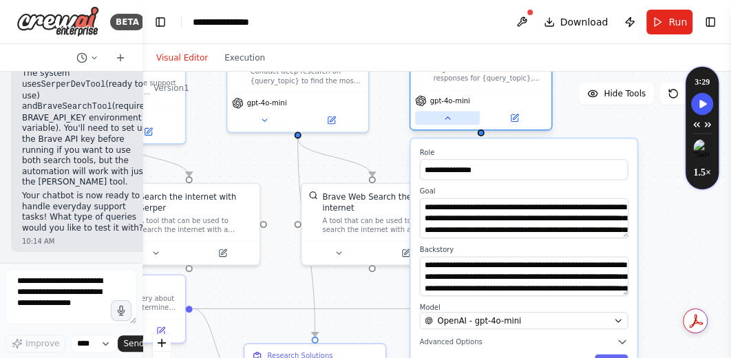
click at [441, 118] on button at bounding box center [447, 118] width 65 height 14
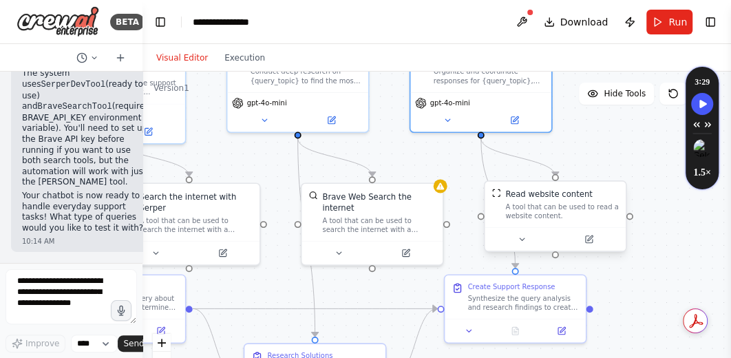
click at [524, 248] on div at bounding box center [555, 238] width 140 height 23
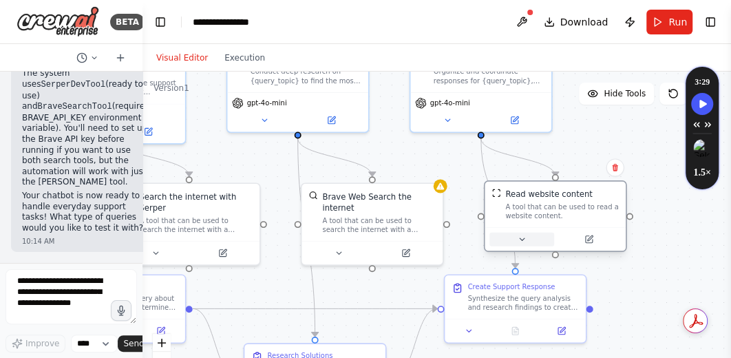
click at [522, 244] on button at bounding box center [521, 240] width 65 height 14
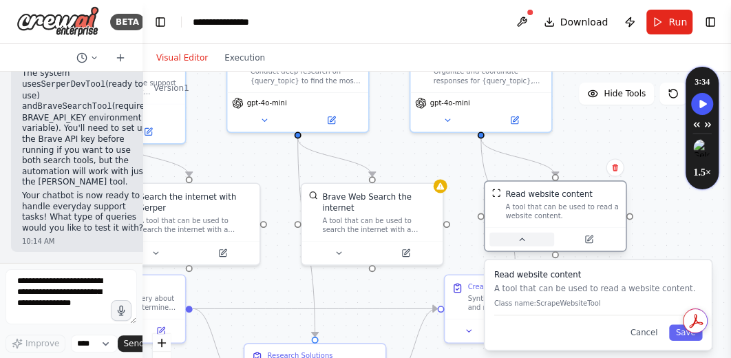
click at [520, 240] on icon at bounding box center [522, 239] width 5 height 2
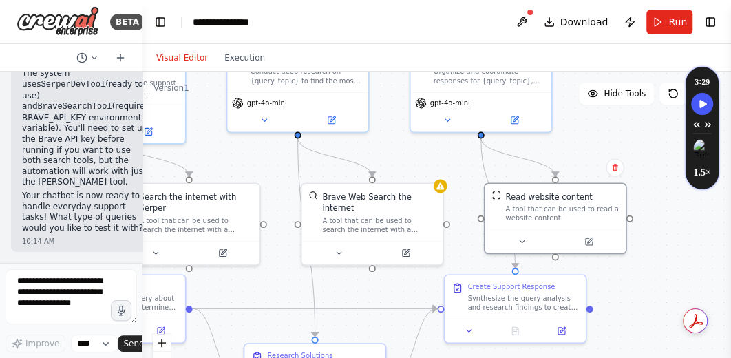
click at [672, 255] on div ".deletable-edge-delete-btn { width: 20px; height: 20px; border: 0px solid #ffff…" at bounding box center [436, 244] width 589 height 344
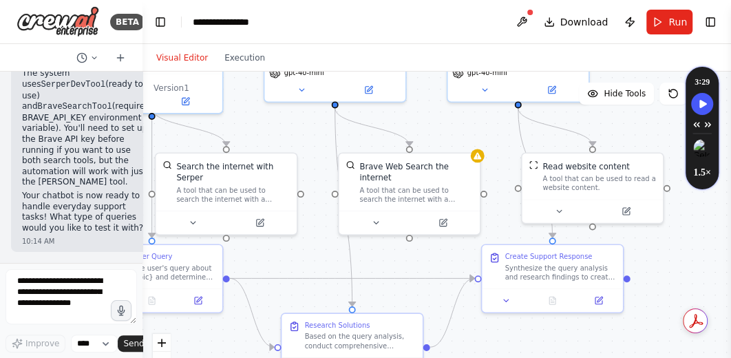
drag, startPoint x: 368, startPoint y: 293, endPoint x: 406, endPoint y: 262, distance: 48.5
click at [406, 262] on div ".deletable-edge-delete-btn { width: 20px; height: 20px; border: 0px solid #ffff…" at bounding box center [436, 244] width 589 height 344
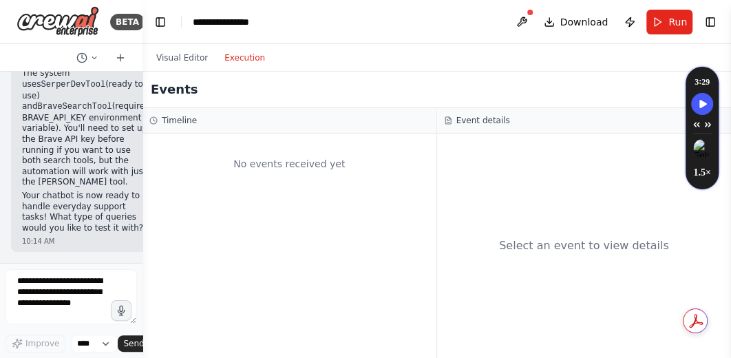
click at [233, 60] on button "Execution" at bounding box center [244, 58] width 57 height 17
click at [182, 58] on button "Visual Editor" at bounding box center [182, 58] width 68 height 17
click at [238, 56] on button "Execution" at bounding box center [244, 58] width 57 height 17
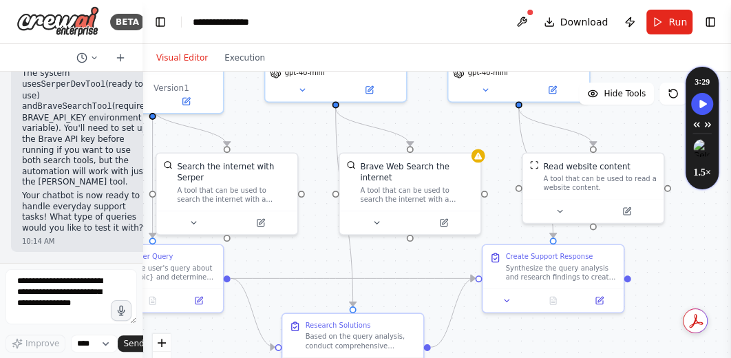
click at [187, 55] on button "Visual Editor" at bounding box center [182, 58] width 68 height 17
click at [666, 23] on button "Run" at bounding box center [669, 22] width 46 height 25
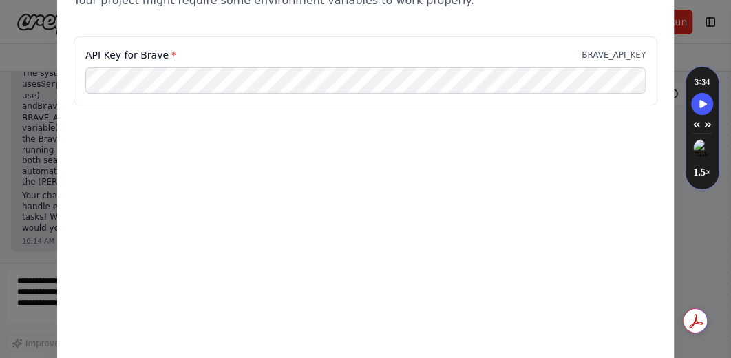
click at [282, 46] on div "API Key for Brave * BRAVE_API_KEY" at bounding box center [366, 70] width 584 height 69
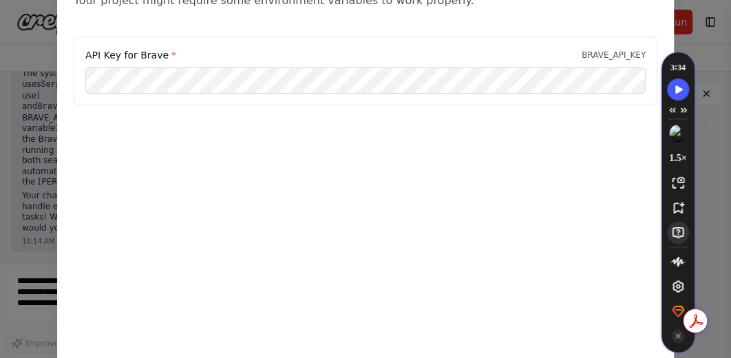
drag, startPoint x: 695, startPoint y: 211, endPoint x: 670, endPoint y: 228, distance: 29.2
click at [670, 228] on div "3 : 34 1.5 ×" at bounding box center [677, 204] width 33 height 286
click at [671, 228] on icon "Report a Problem with Speechify App" at bounding box center [678, 233] width 14 height 14
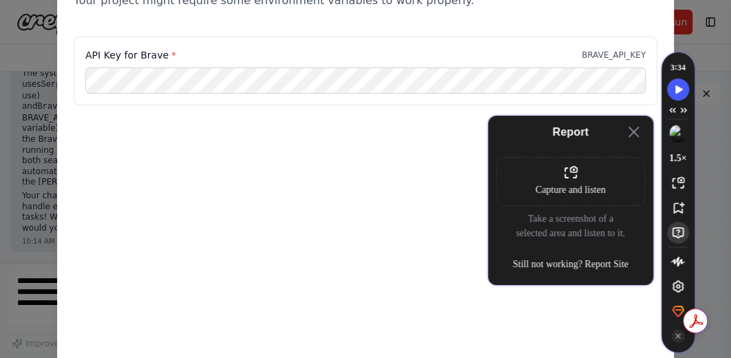
click at [688, 37] on div "Environment configuration Your project might require some environment variables…" at bounding box center [365, 179] width 731 height 358
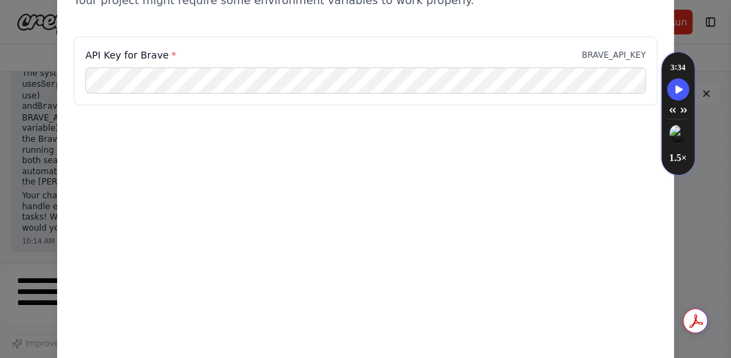
click at [371, 209] on div "Environment configuration Your project might require some environment variables…" at bounding box center [365, 155] width 617 height 414
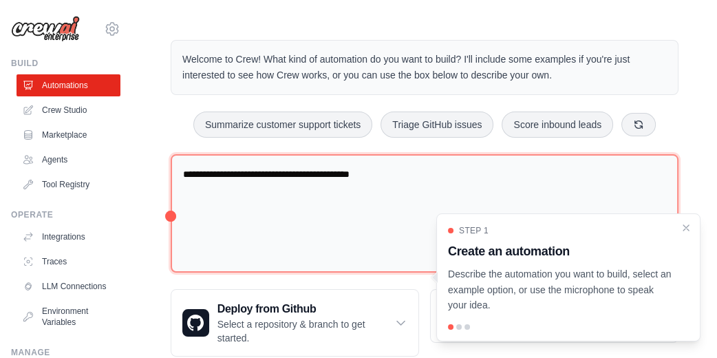
scroll to position [50, 0]
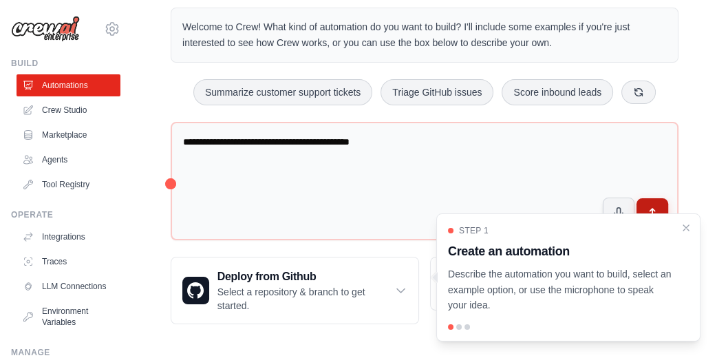
click at [657, 208] on icon "submit" at bounding box center [653, 214] width 14 height 14
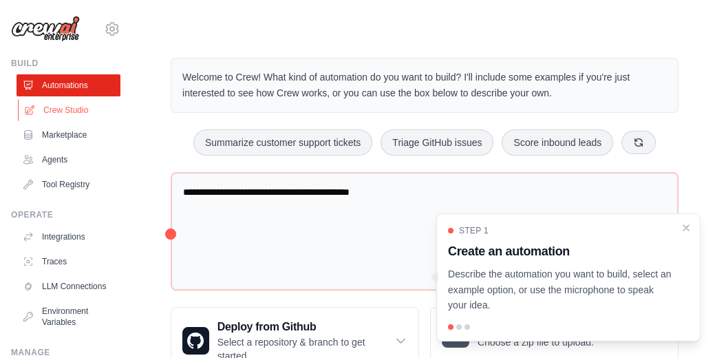
scroll to position [92, 0]
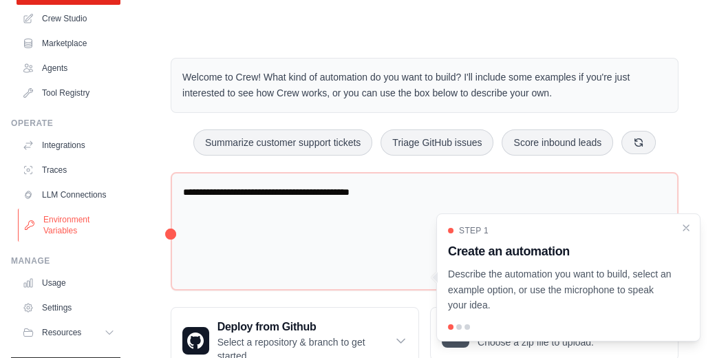
click at [69, 235] on link "Environment Variables" at bounding box center [70, 225] width 104 height 33
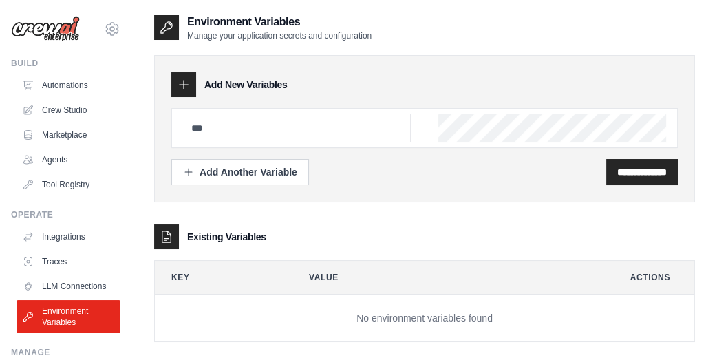
scroll to position [27, 0]
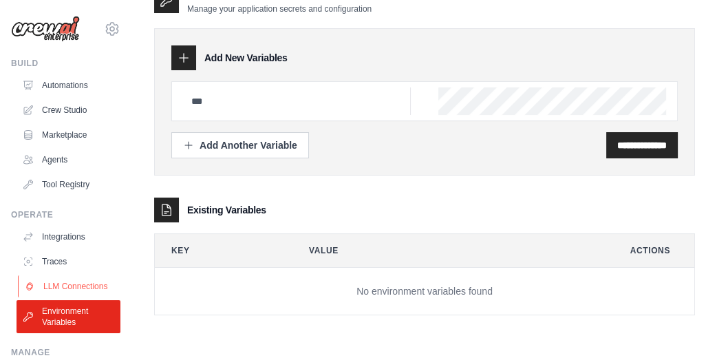
click at [61, 284] on link "LLM Connections" at bounding box center [70, 286] width 104 height 22
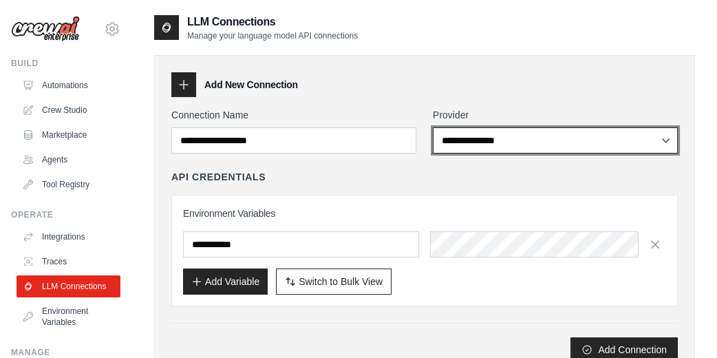
click at [657, 142] on select "**********" at bounding box center [555, 140] width 245 height 26
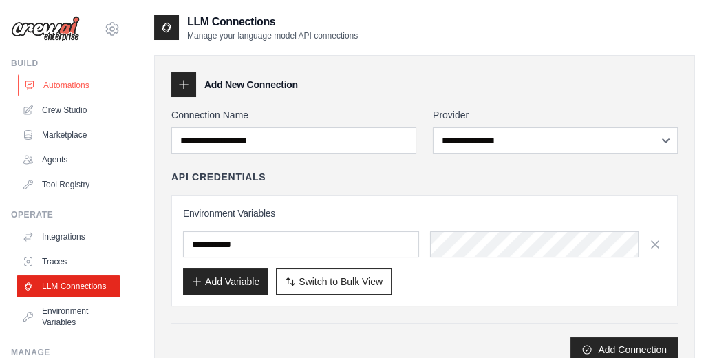
click at [72, 84] on link "Automations" at bounding box center [70, 85] width 104 height 22
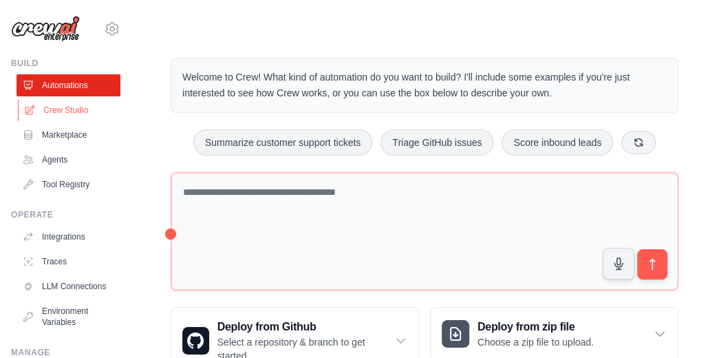
click at [78, 112] on link "Crew Studio" at bounding box center [70, 110] width 104 height 22
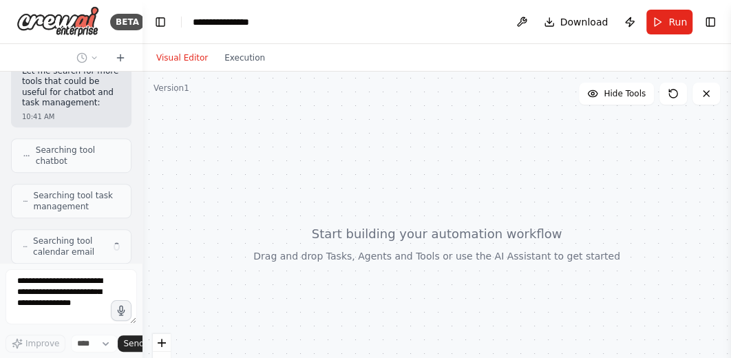
scroll to position [481, 0]
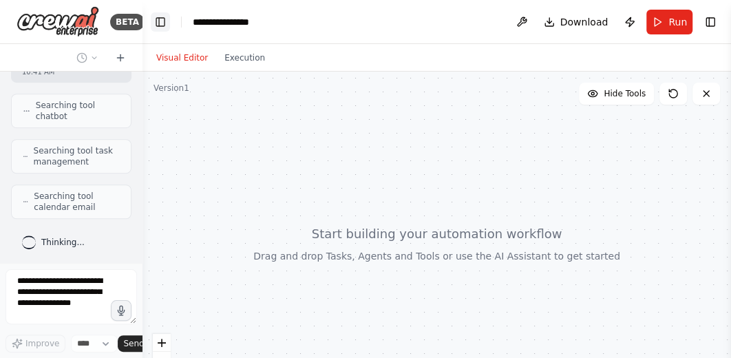
click at [162, 22] on button "Toggle Left Sidebar" at bounding box center [160, 21] width 19 height 19
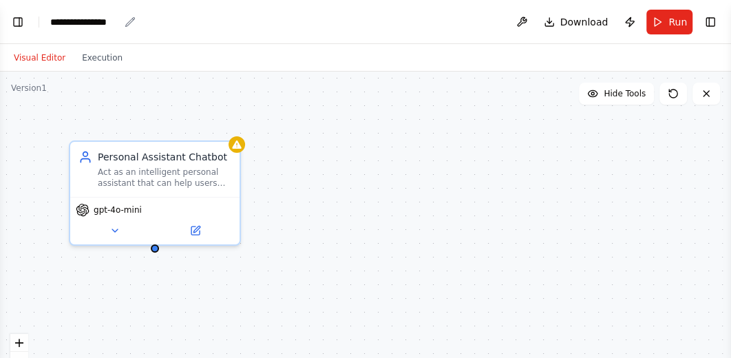
scroll to position [747, 0]
click at [17, 19] on button "Toggle Left Sidebar" at bounding box center [17, 21] width 19 height 19
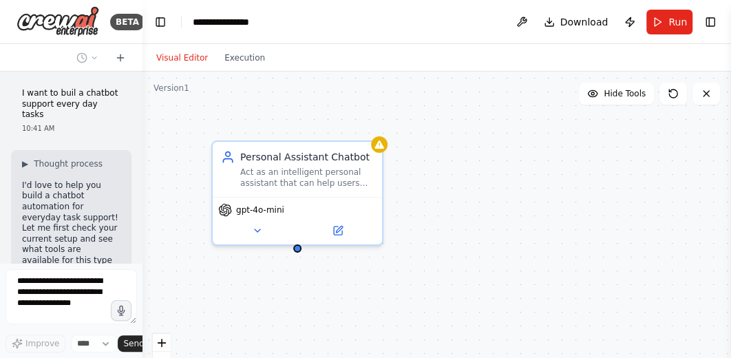
scroll to position [858, 0]
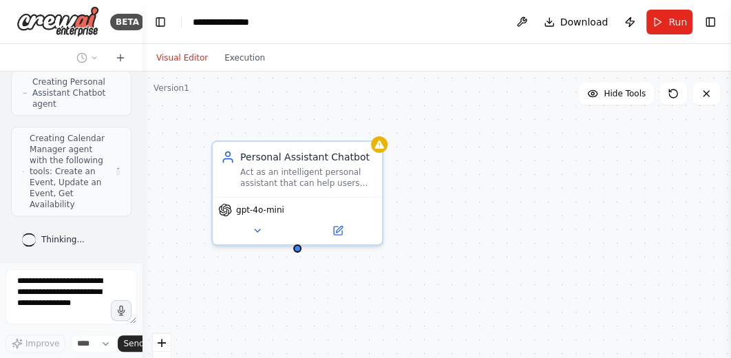
drag, startPoint x: 136, startPoint y: 235, endPoint x: 125, endPoint y: 85, distance: 150.5
click at [125, 85] on div "BETA I want to buil a chatbot support every day tasks 10:41 AM ▶ Thought proces…" at bounding box center [71, 179] width 142 height 358
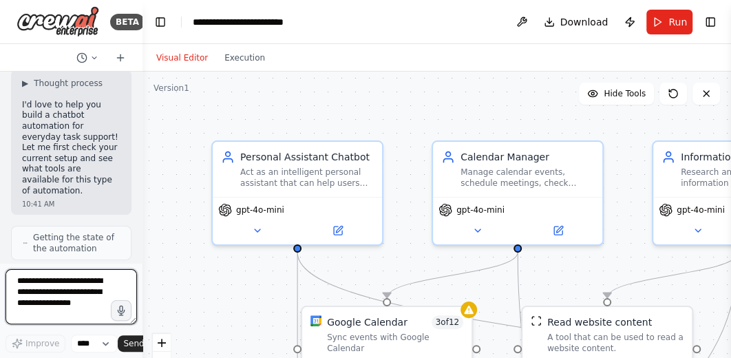
scroll to position [0, 0]
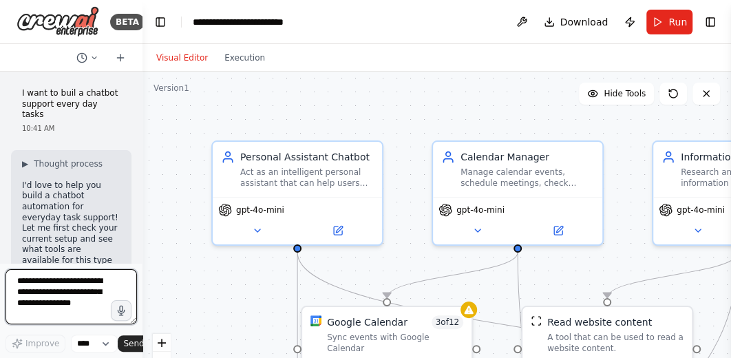
drag, startPoint x: 136, startPoint y: 240, endPoint x: 126, endPoint y: 87, distance: 153.1
click at [126, 87] on div "BETA I want to buil a chatbot support every day tasks 10:41 AM ▶ Thought proces…" at bounding box center [71, 179] width 142 height 358
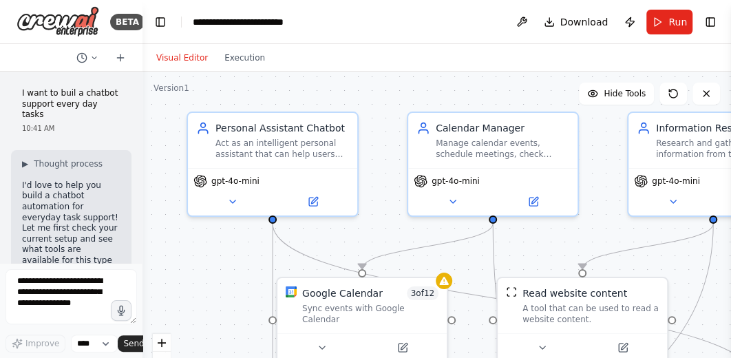
drag, startPoint x: 430, startPoint y: 124, endPoint x: 405, endPoint y: 95, distance: 38.1
click at [405, 95] on div ".deletable-edge-delete-btn { width: 20px; height: 20px; border: 0px solid #ffff…" at bounding box center [436, 244] width 589 height 344
click at [629, 19] on button "Publish" at bounding box center [630, 22] width 22 height 25
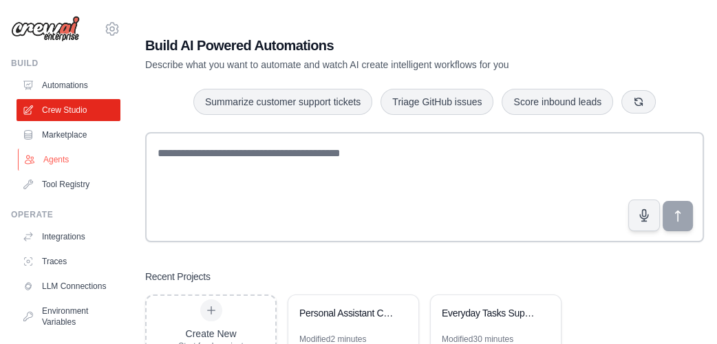
click at [60, 162] on link "Agents" at bounding box center [70, 160] width 104 height 22
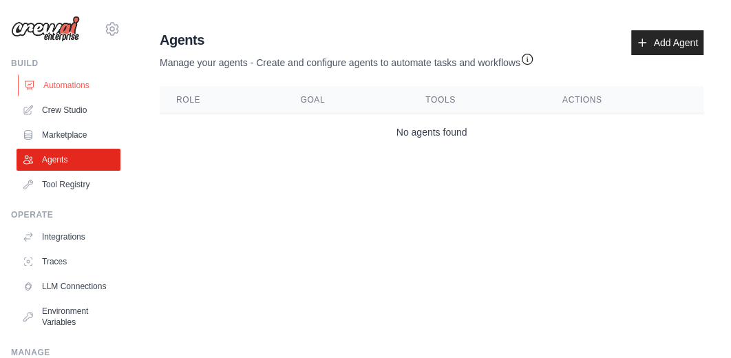
click at [56, 88] on link "Automations" at bounding box center [70, 85] width 104 height 22
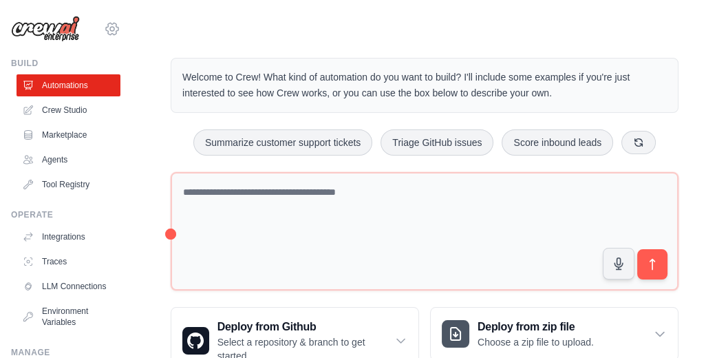
click at [104, 31] on icon at bounding box center [112, 29] width 17 height 17
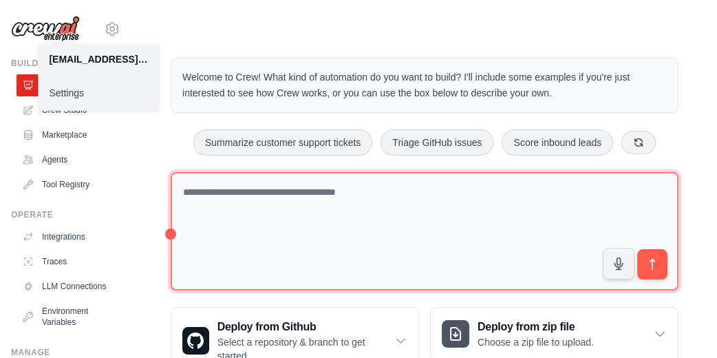
click at [280, 242] on textarea at bounding box center [425, 231] width 508 height 119
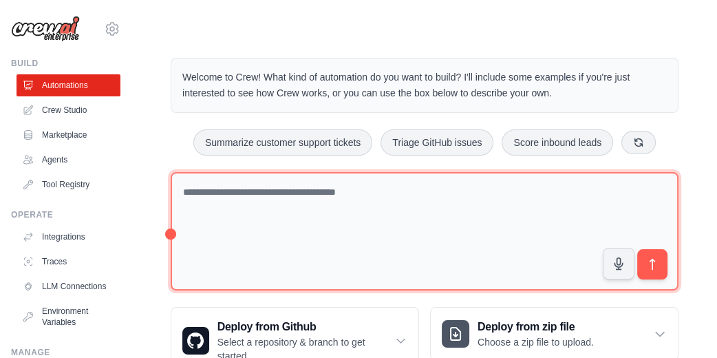
click at [234, 201] on textarea at bounding box center [425, 231] width 508 height 119
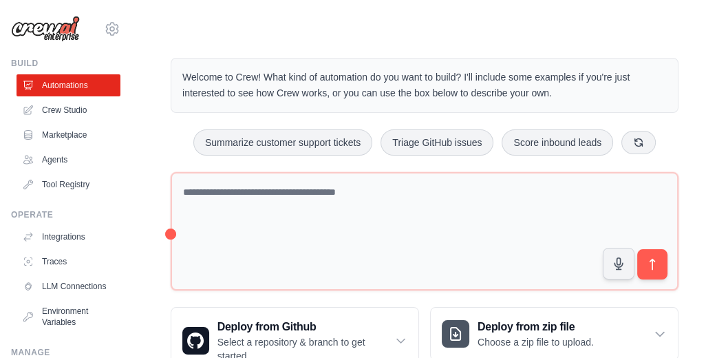
click at [649, 265] on h3 "Create an automation" at bounding box center [560, 259] width 213 height 19
click at [649, 266] on h3 "Create an automation" at bounding box center [560, 259] width 213 height 19
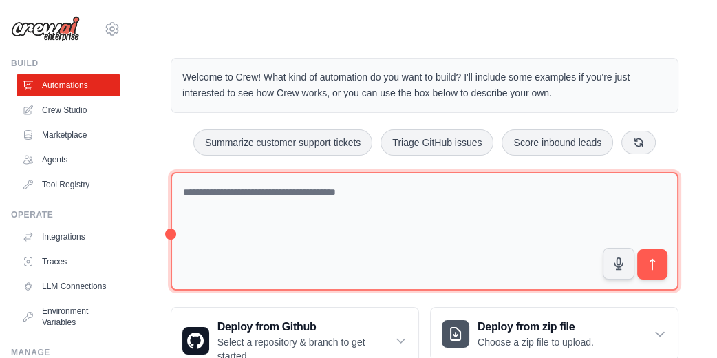
click at [330, 208] on textarea at bounding box center [425, 231] width 508 height 119
type textarea "*"
type textarea "**********"
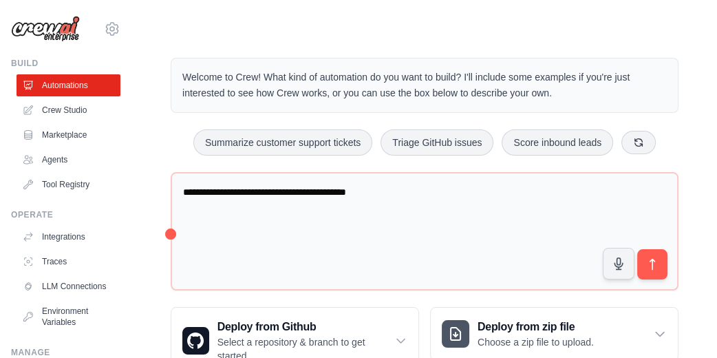
click at [655, 258] on h3 "Create an automation" at bounding box center [560, 259] width 213 height 19
click at [651, 267] on h3 "Create an automation" at bounding box center [560, 259] width 213 height 19
click at [655, 257] on h3 "Create an automation" at bounding box center [560, 259] width 213 height 19
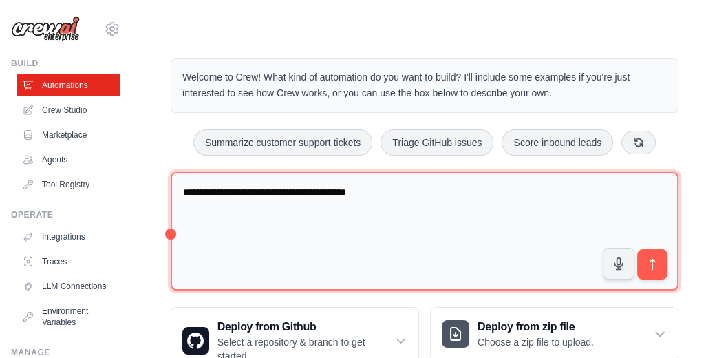
click at [354, 189] on textarea "**********" at bounding box center [425, 231] width 508 height 119
click at [410, 192] on textarea "**********" at bounding box center [425, 231] width 508 height 119
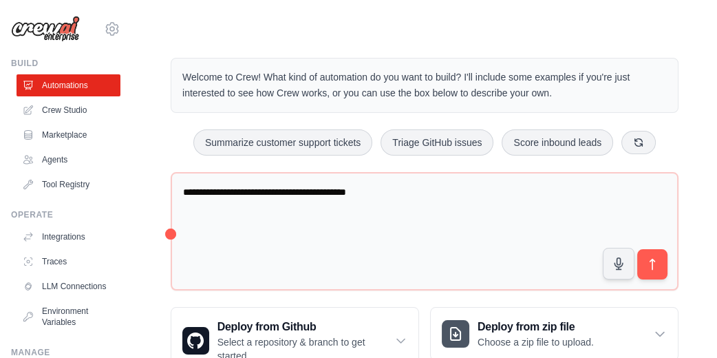
click at [657, 260] on h3 "Create an automation" at bounding box center [560, 259] width 213 height 19
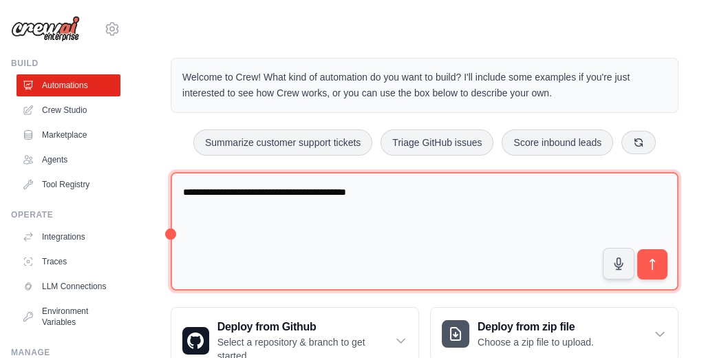
click at [413, 199] on textarea "**********" at bounding box center [425, 231] width 508 height 119
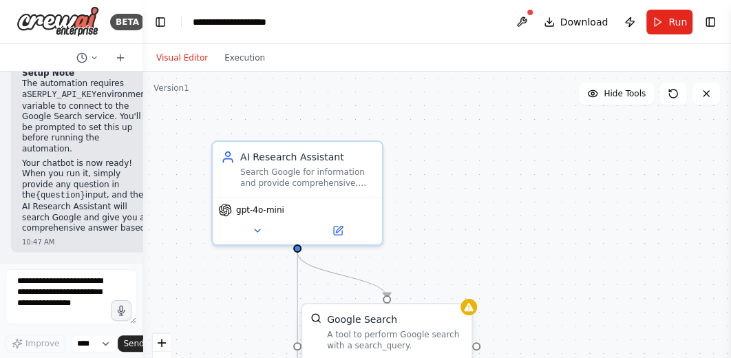
scroll to position [1299, 0]
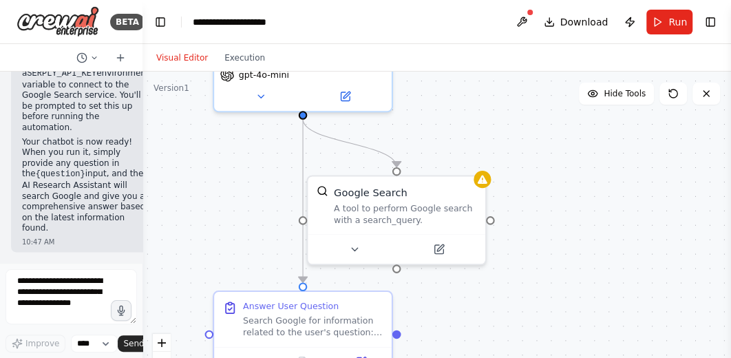
drag, startPoint x: 529, startPoint y: 247, endPoint x: 546, endPoint y: 115, distance: 133.3
click at [546, 115] on div ".deletable-edge-delete-btn { width: 20px; height: 20px; border: 0px solid #ffff…" at bounding box center [436, 244] width 589 height 344
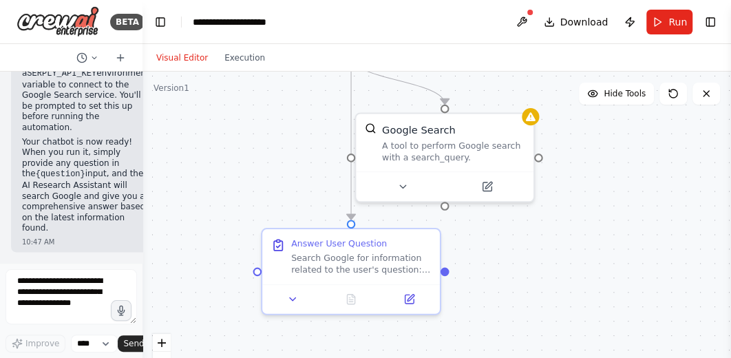
drag, startPoint x: 588, startPoint y: 233, endPoint x: 636, endPoint y: 170, distance: 79.0
click at [636, 170] on div ".deletable-edge-delete-btn { width: 20px; height: 20px; border: 0px solid #ffff…" at bounding box center [436, 244] width 589 height 344
click at [56, 293] on textarea at bounding box center [71, 296] width 131 height 55
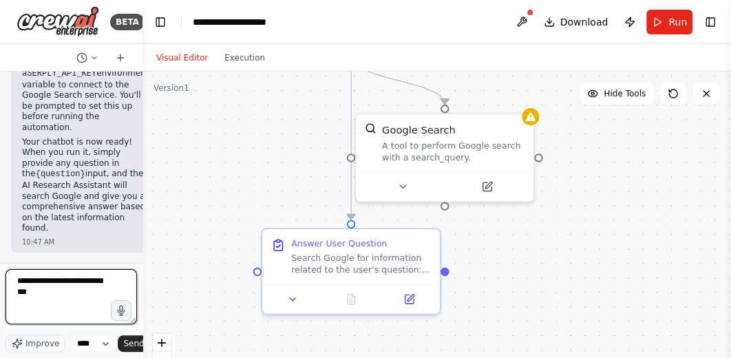
type textarea "**********"
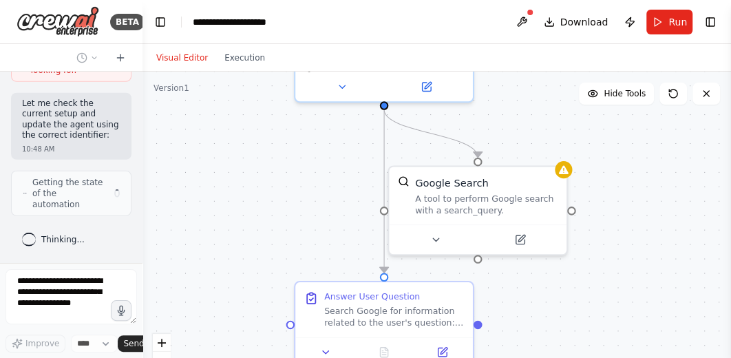
scroll to position [1926, 0]
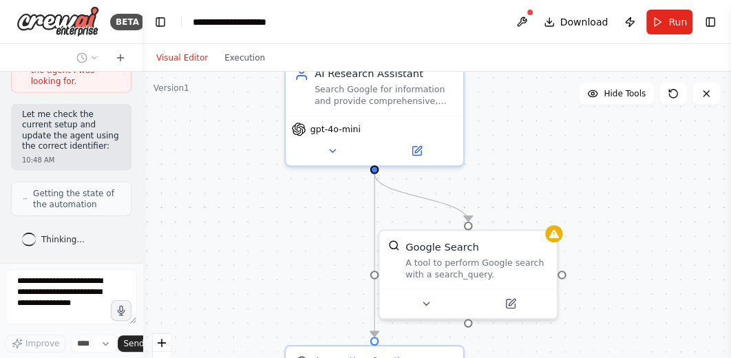
drag, startPoint x: 578, startPoint y: 196, endPoint x: 602, endPoint y: 312, distance: 118.7
click at [602, 312] on div ".deletable-edge-delete-btn { width: 20px; height: 20px; border: 0px solid #ffff…" at bounding box center [436, 244] width 589 height 344
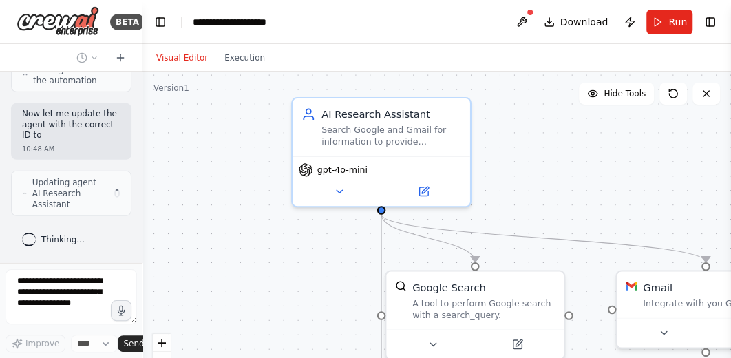
scroll to position [2060, 0]
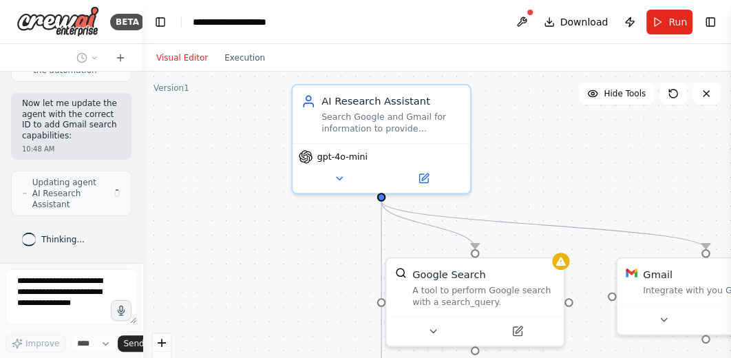
drag, startPoint x: 600, startPoint y: 166, endPoint x: 606, endPoint y: 193, distance: 27.7
click at [606, 193] on div ".deletable-edge-delete-btn { width: 20px; height: 20px; border: 0px solid #ffff…" at bounding box center [436, 244] width 589 height 344
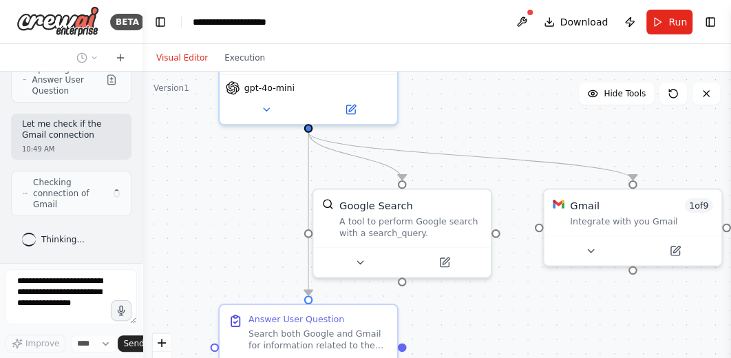
scroll to position [2340, 0]
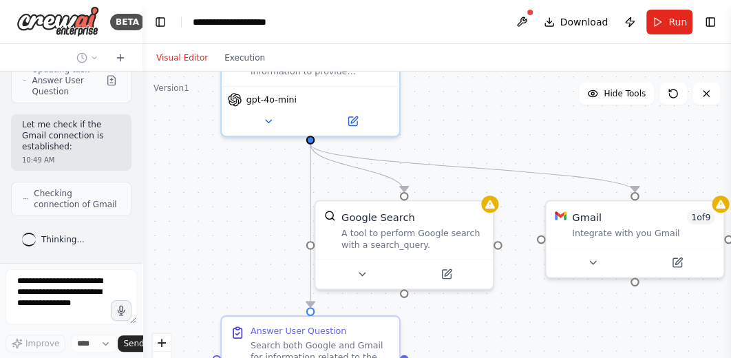
drag, startPoint x: 598, startPoint y: 165, endPoint x: 527, endPoint y: 107, distance: 91.1
click at [527, 107] on div ".deletable-edge-delete-btn { width: 20px; height: 20px; border: 0px solid #ffff…" at bounding box center [436, 244] width 589 height 344
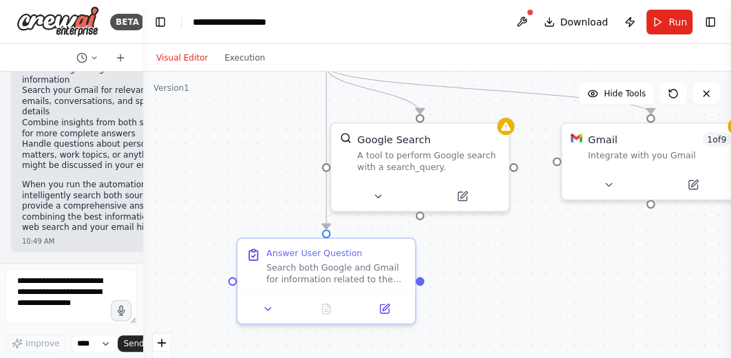
scroll to position [3152, 0]
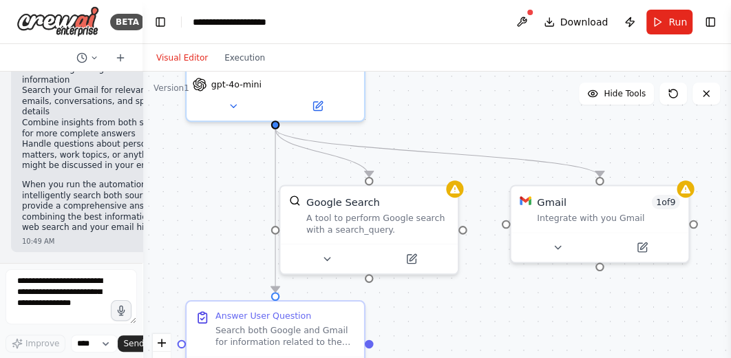
drag, startPoint x: 512, startPoint y: 319, endPoint x: 478, endPoint y: 304, distance: 37.6
click at [478, 304] on div ".deletable-edge-delete-btn { width: 20px; height: 20px; border: 0px solid #ffff…" at bounding box center [436, 244] width 589 height 344
click at [553, 246] on icon at bounding box center [558, 245] width 12 height 12
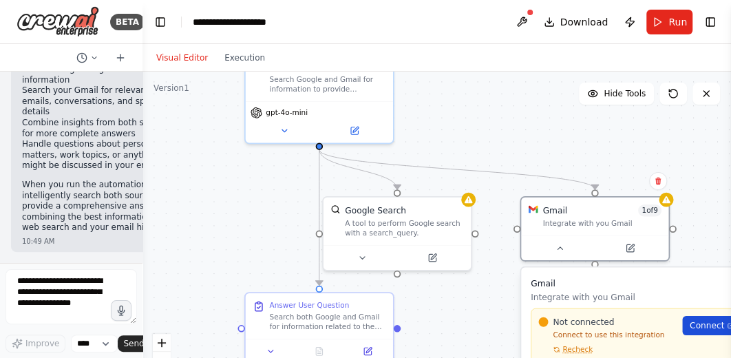
click at [695, 325] on span "Connect" at bounding box center [707, 325] width 34 height 12
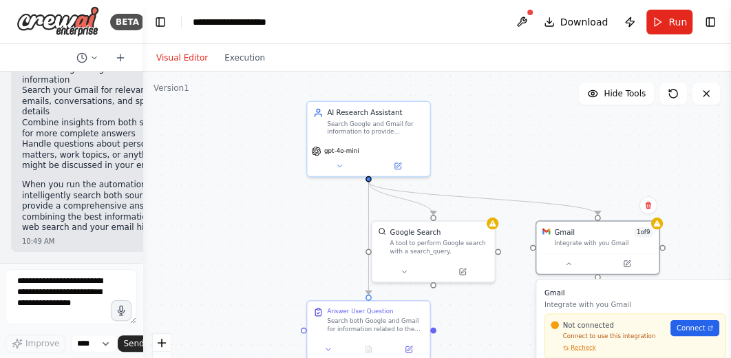
click at [582, 351] on div "Not connected Connect to use this integration Recheck Connect" at bounding box center [634, 335] width 181 height 45
click at [526, 19] on button at bounding box center [522, 22] width 22 height 25
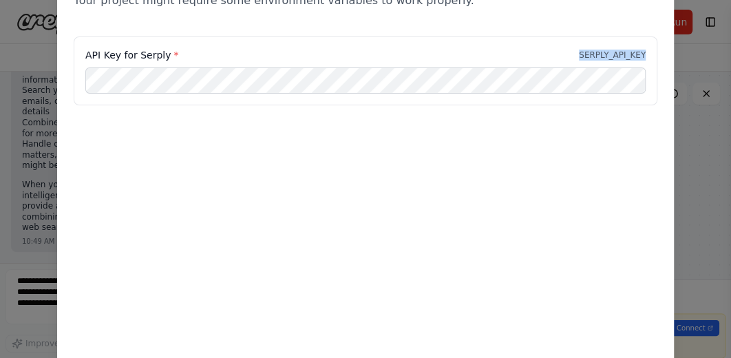
drag, startPoint x: 585, startPoint y: 52, endPoint x: 646, endPoint y: 52, distance: 61.3
click at [646, 52] on div "API Key for Serply * SERPLY_API_KEY" at bounding box center [366, 70] width 584 height 69
copy p "SERPLY_API_KEY"
click at [492, 38] on div "API Key for Serply * SERPLY_API_KEY" at bounding box center [366, 70] width 584 height 69
click at [686, 170] on div "Environment configuration Your project might require some environment variables…" at bounding box center [365, 179] width 731 height 358
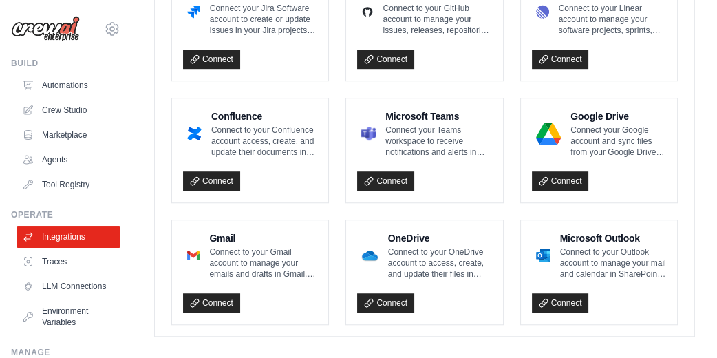
scroll to position [941, 0]
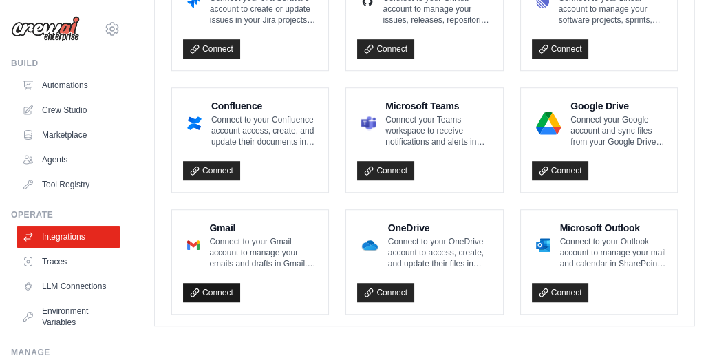
click at [214, 283] on link "Connect" at bounding box center [211, 292] width 57 height 19
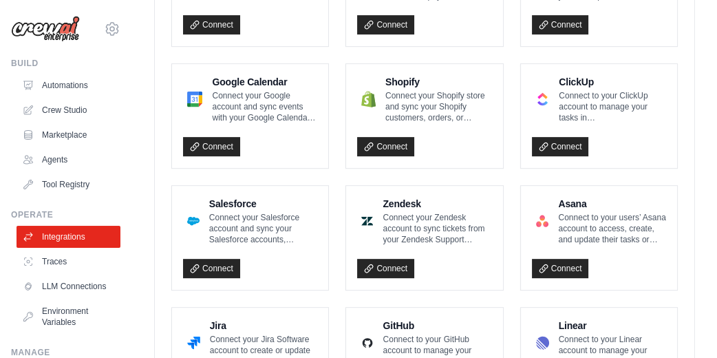
scroll to position [574, 0]
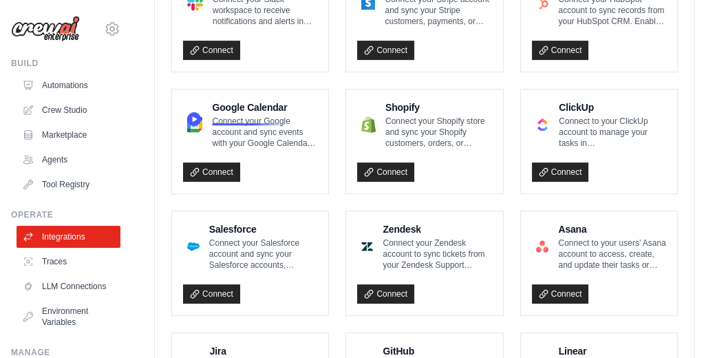
click at [243, 117] on p "Connect your Google account and sync events with your Google Calendar. Increase…" at bounding box center [264, 132] width 105 height 33
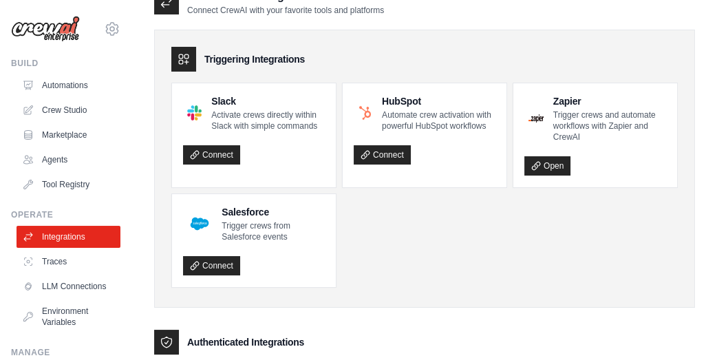
scroll to position [23, 0]
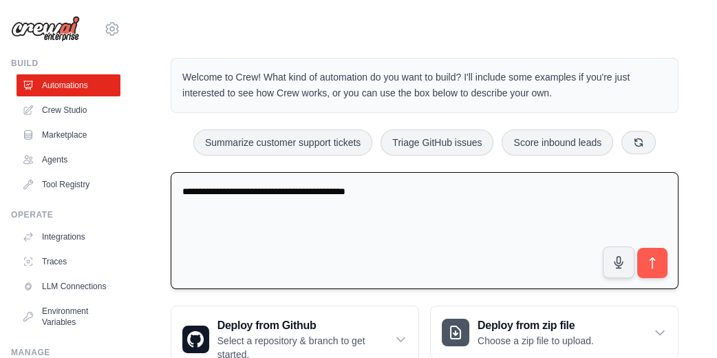
click at [414, 197] on textarea "**********" at bounding box center [425, 231] width 508 height 118
click at [650, 266] on icon "submit" at bounding box center [653, 263] width 14 height 14
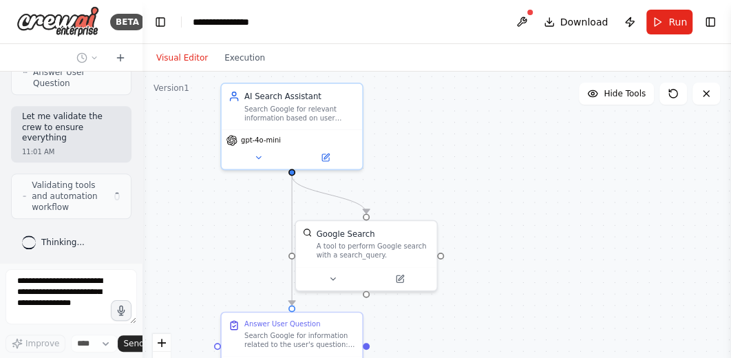
scroll to position [638, 0]
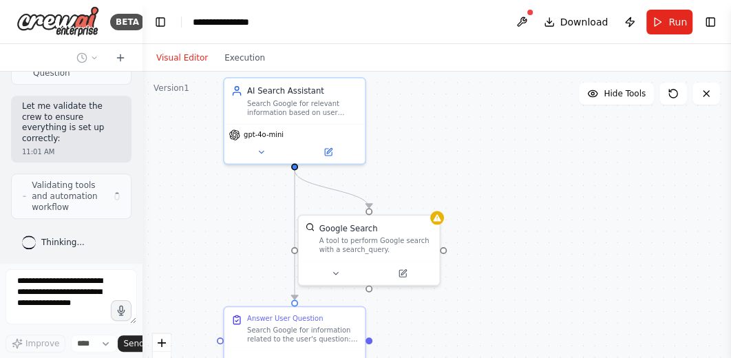
drag, startPoint x: 486, startPoint y: 246, endPoint x: 476, endPoint y: 170, distance: 76.3
click at [476, 170] on div ".deletable-edge-delete-btn { width: 20px; height: 20px; border: 0px solid #ffff…" at bounding box center [436, 244] width 589 height 344
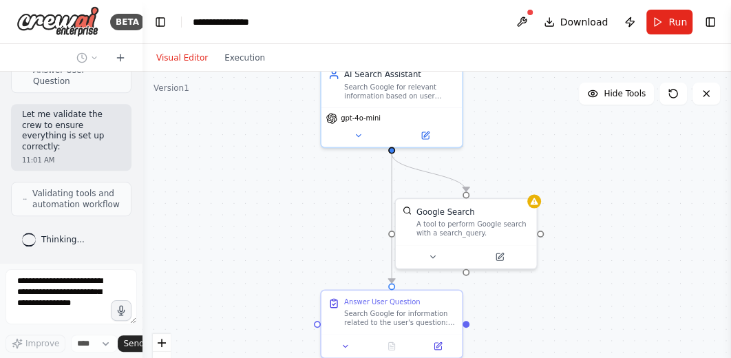
drag, startPoint x: 513, startPoint y: 169, endPoint x: 566, endPoint y: 171, distance: 53.7
click at [566, 171] on div ".deletable-edge-delete-btn { width: 20px; height: 20px; border: 0px solid #ffff…" at bounding box center [436, 244] width 589 height 344
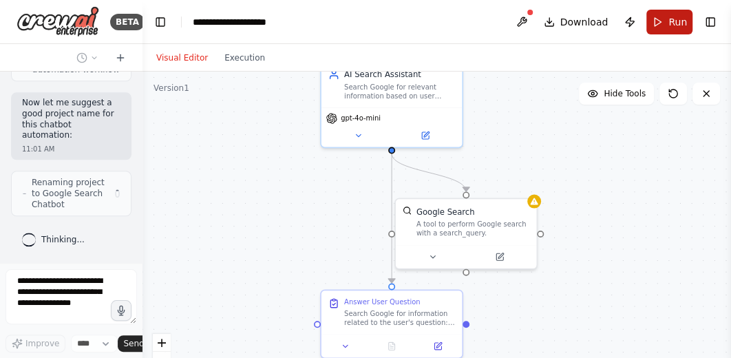
click at [670, 25] on span "Run" at bounding box center [677, 22] width 19 height 14
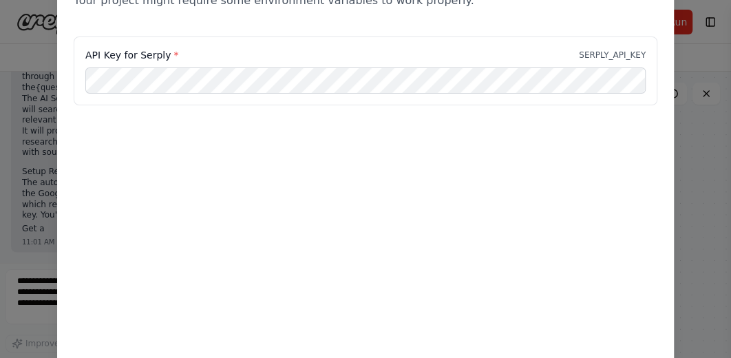
click at [701, 191] on div "Environment configuration Your project might require some environment variables…" at bounding box center [365, 179] width 731 height 358
click at [1, 49] on div "Environment configuration Your project might require some environment variables…" at bounding box center [365, 179] width 731 height 358
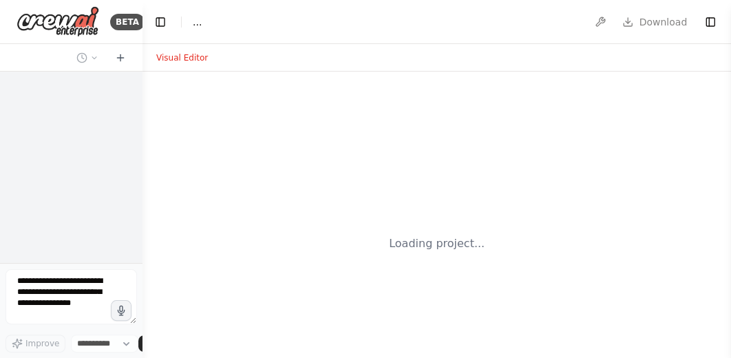
select select "****"
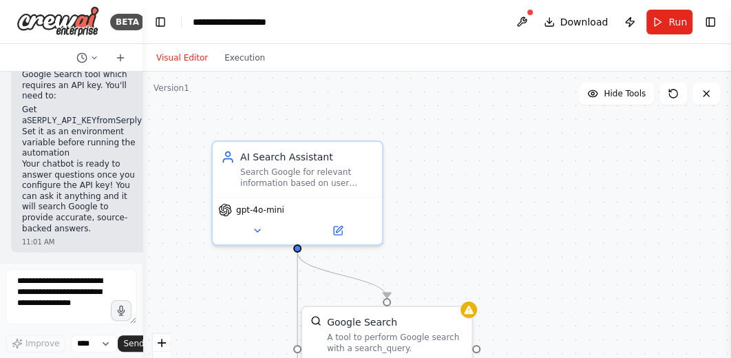
scroll to position [1317, 0]
click at [235, 64] on button "Execution" at bounding box center [244, 58] width 57 height 17
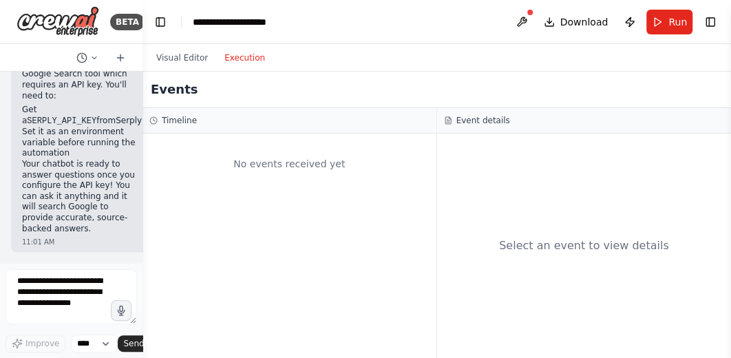
click at [276, 173] on div "No events received yet" at bounding box center [289, 163] width 280 height 47
click at [174, 60] on button "Visual Editor" at bounding box center [182, 58] width 68 height 17
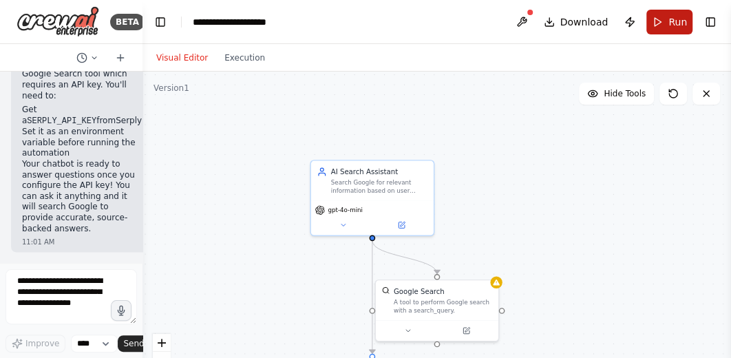
click at [668, 27] on button "Run" at bounding box center [669, 22] width 46 height 25
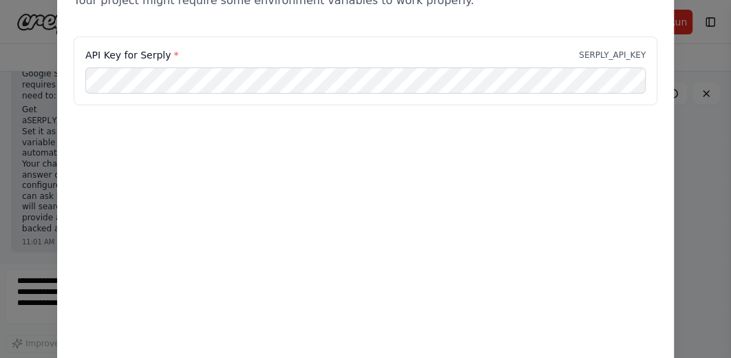
click at [32, 47] on div "Environment configuration Your project might require some environment variables…" at bounding box center [365, 179] width 731 height 358
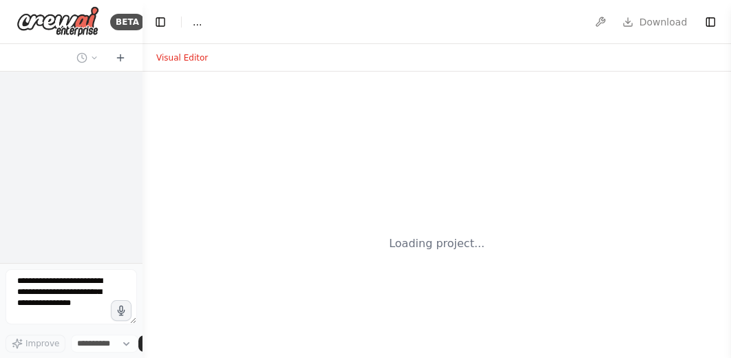
select select "****"
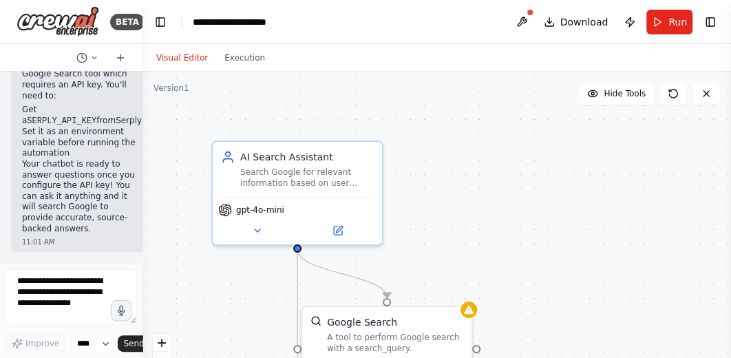
scroll to position [1317, 0]
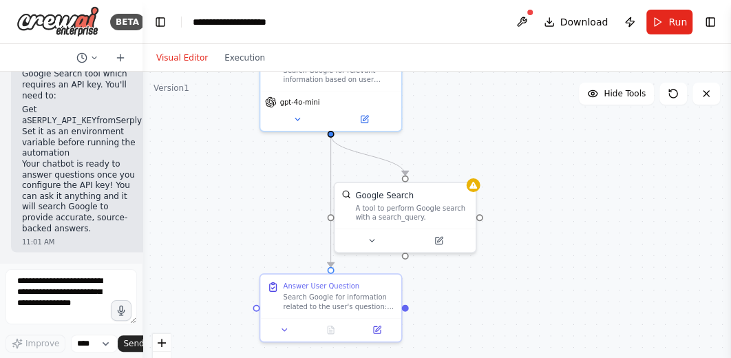
drag, startPoint x: 516, startPoint y: 235, endPoint x: 512, endPoint y: 127, distance: 108.8
click at [512, 127] on div ".deletable-edge-delete-btn { width: 20px; height: 20px; border: 0px solid #ffff…" at bounding box center [436, 244] width 589 height 344
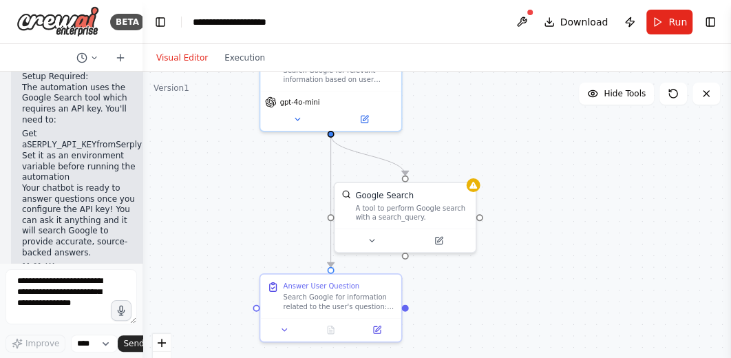
scroll to position [1225, 0]
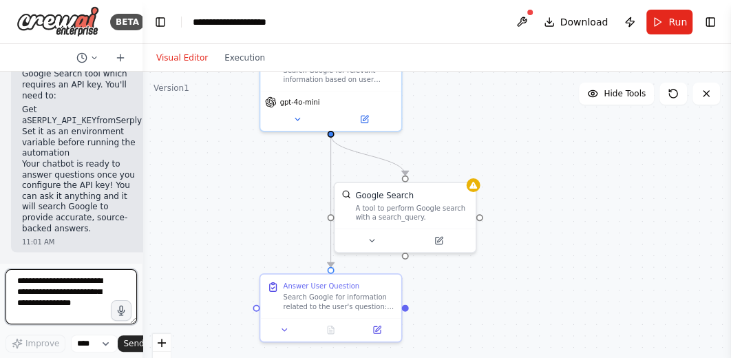
click at [72, 293] on textarea at bounding box center [71, 296] width 131 height 55
click at [108, 282] on textarea "**********" at bounding box center [71, 296] width 131 height 55
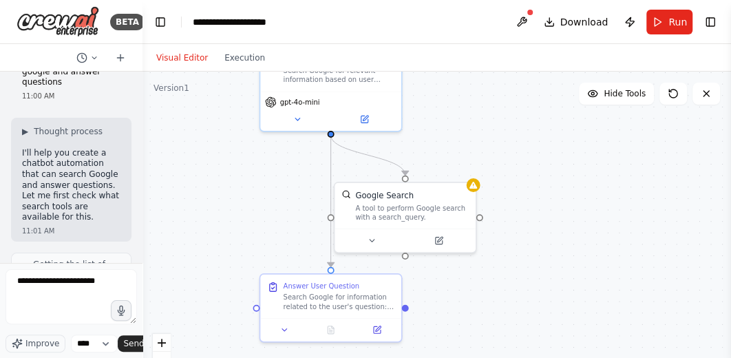
scroll to position [0, 0]
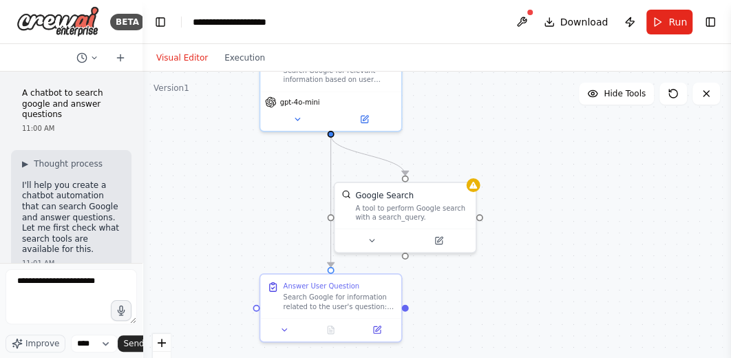
click at [37, 59] on div at bounding box center [71, 58] width 142 height 28
click at [156, 22] on button "Toggle Left Sidebar" at bounding box center [160, 21] width 19 height 19
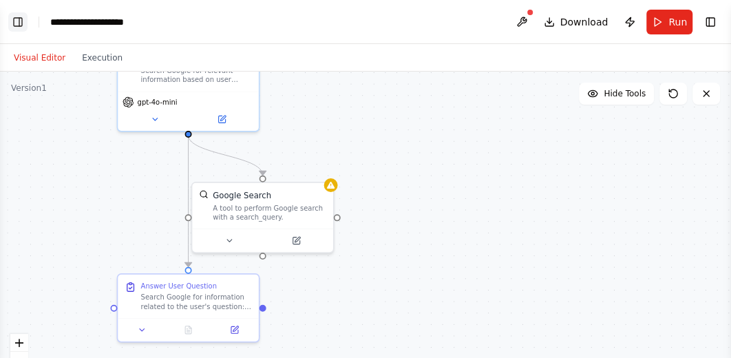
click at [19, 19] on button "Toggle Left Sidebar" at bounding box center [17, 21] width 19 height 19
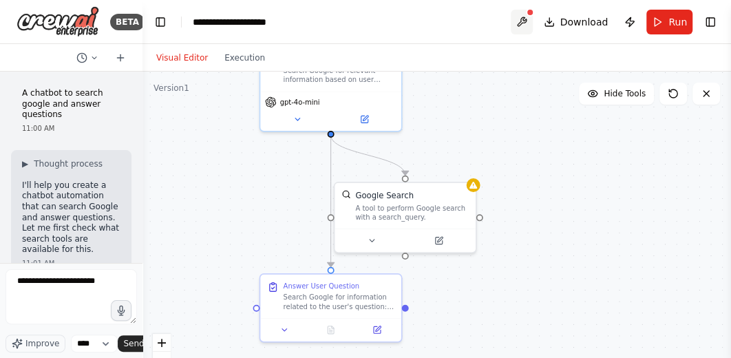
click at [516, 21] on button at bounding box center [522, 22] width 22 height 25
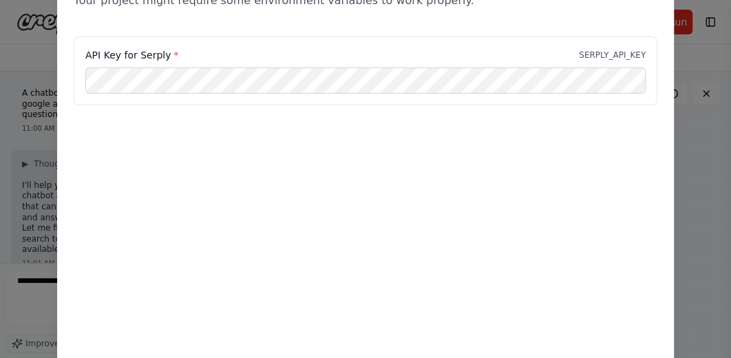
click at [692, 74] on div "Environment configuration Your project might require some environment variables…" at bounding box center [365, 179] width 731 height 358
click at [686, 94] on div "Environment configuration Your project might require some environment variables…" at bounding box center [365, 179] width 731 height 358
click at [670, 198] on div "Environment configuration Your project might require some environment variables…" at bounding box center [365, 155] width 617 height 414
click at [36, 39] on div "Environment configuration Your project might require some environment variables…" at bounding box center [365, 179] width 731 height 358
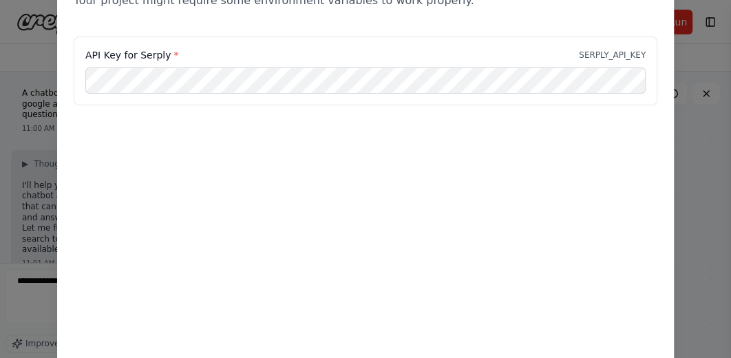
click at [612, 66] on div "API Key for Serply * SERPLY_API_KEY" at bounding box center [366, 70] width 584 height 69
click at [693, 105] on div "Environment configuration Your project might require some environment variables…" at bounding box center [365, 179] width 731 height 358
click at [686, 50] on div "Environment configuration Your project might require some environment variables…" at bounding box center [365, 179] width 731 height 358
click at [21, 45] on div "Environment configuration Your project might require some environment variables…" at bounding box center [365, 179] width 731 height 358
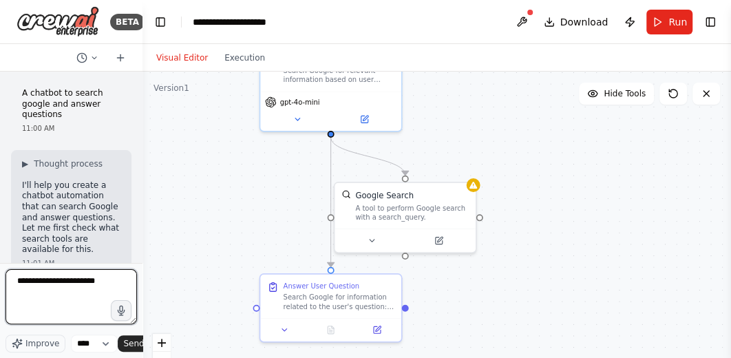
click at [111, 285] on textarea "**********" at bounding box center [71, 296] width 131 height 55
type textarea "**********"
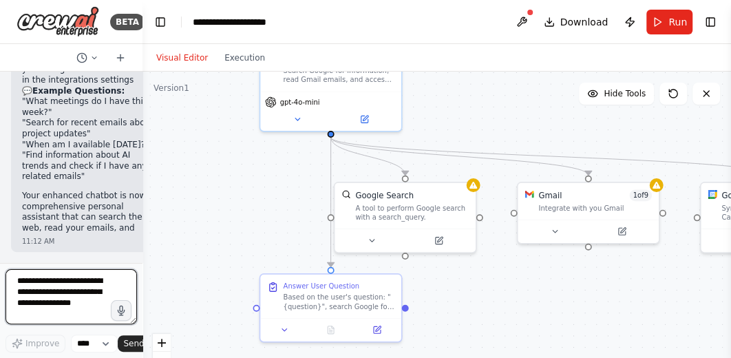
scroll to position [3117, 0]
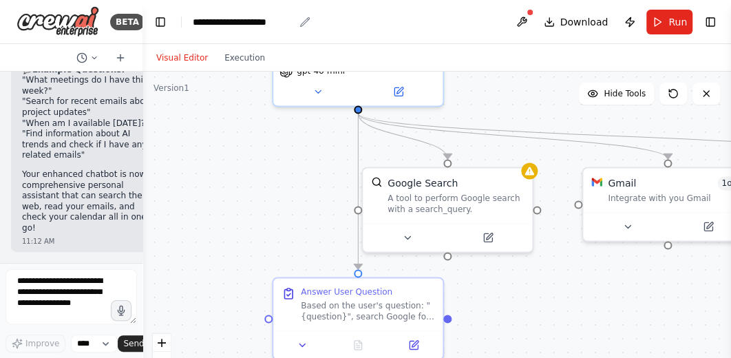
click at [301, 24] on icon "breadcrumb" at bounding box center [304, 21] width 9 height 9
click at [302, 21] on icon "breadcrumb" at bounding box center [304, 22] width 11 height 11
click at [259, 23] on div "**********" at bounding box center [243, 22] width 101 height 14
drag, startPoint x: 196, startPoint y: 21, endPoint x: 255, endPoint y: 21, distance: 59.2
click at [255, 21] on div "**********" at bounding box center [244, 22] width 103 height 14
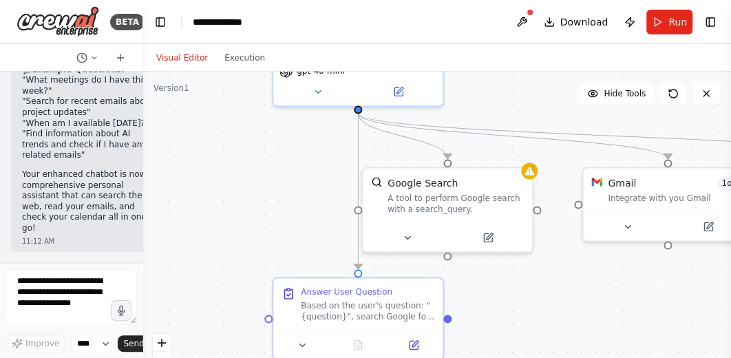
click at [260, 169] on div ".deletable-edge-delete-btn { width: 20px; height: 20px; border: 0px solid #ffff…" at bounding box center [436, 244] width 589 height 344
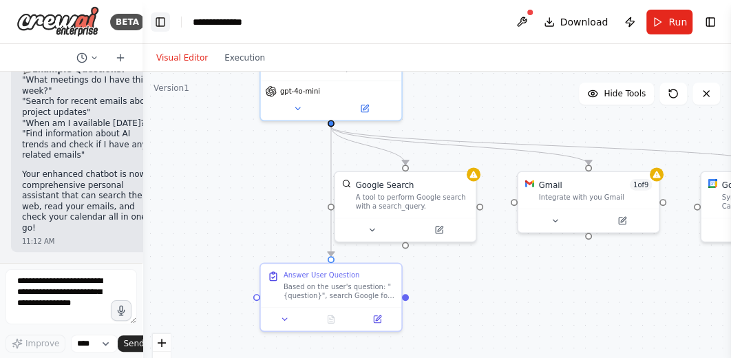
click at [160, 25] on button "Toggle Left Sidebar" at bounding box center [160, 21] width 19 height 19
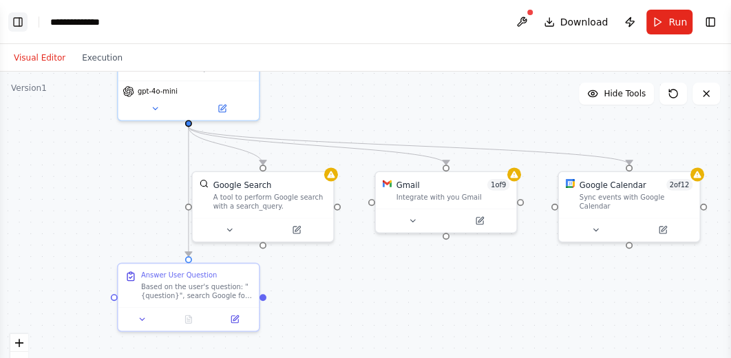
click at [16, 28] on button "Toggle Left Sidebar" at bounding box center [17, 21] width 19 height 19
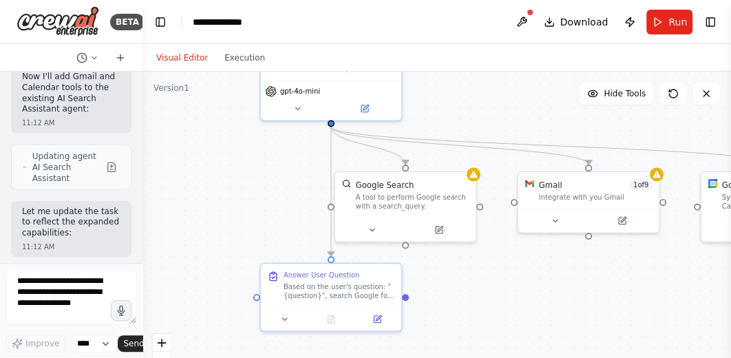
scroll to position [2203, 0]
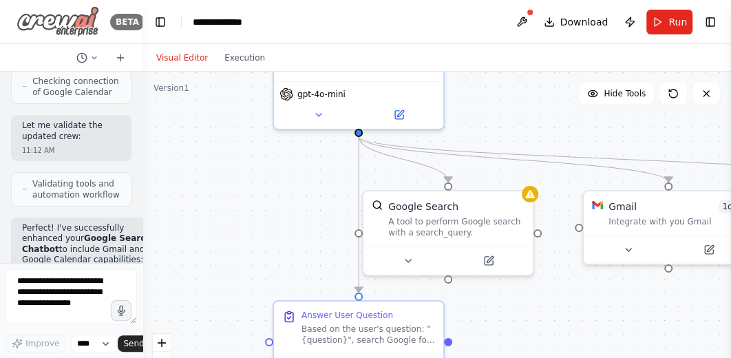
click at [61, 22] on img at bounding box center [58, 21] width 83 height 31
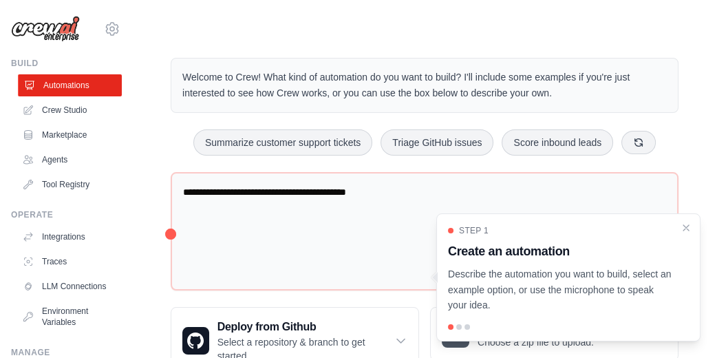
click at [70, 85] on link "Automations" at bounding box center [70, 85] width 104 height 22
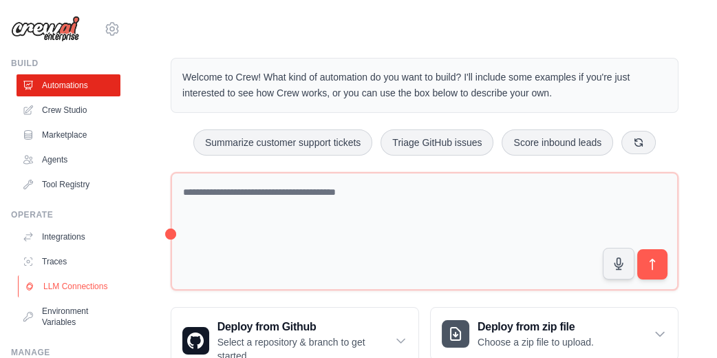
scroll to position [92, 0]
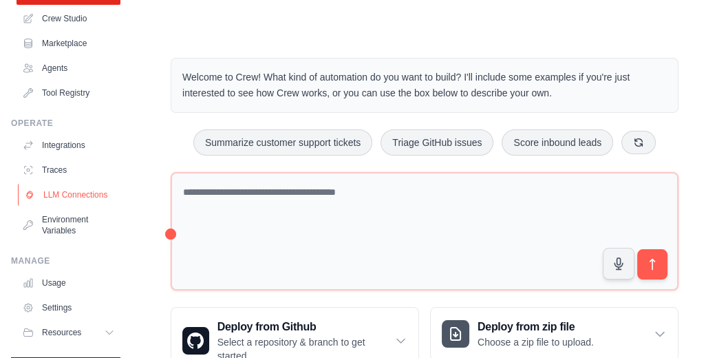
click at [49, 196] on link "LLM Connections" at bounding box center [70, 195] width 104 height 22
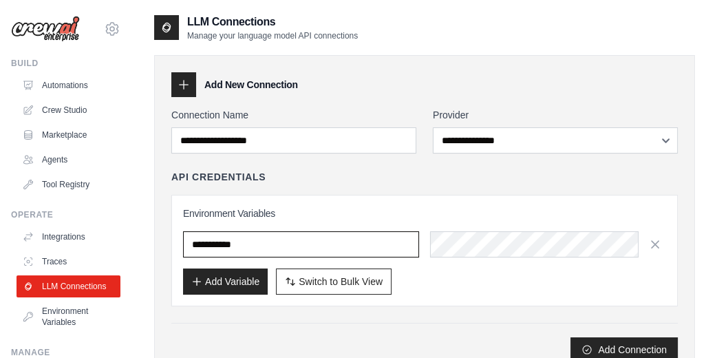
click at [268, 247] on input "text" at bounding box center [301, 244] width 236 height 26
click at [266, 235] on input "text" at bounding box center [301, 244] width 236 height 26
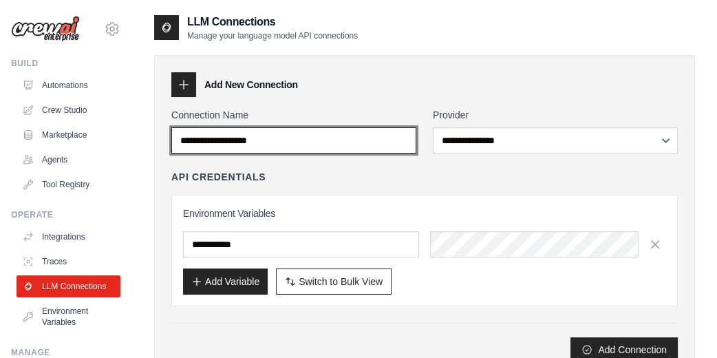
click at [315, 132] on input "Connection Name" at bounding box center [293, 140] width 245 height 26
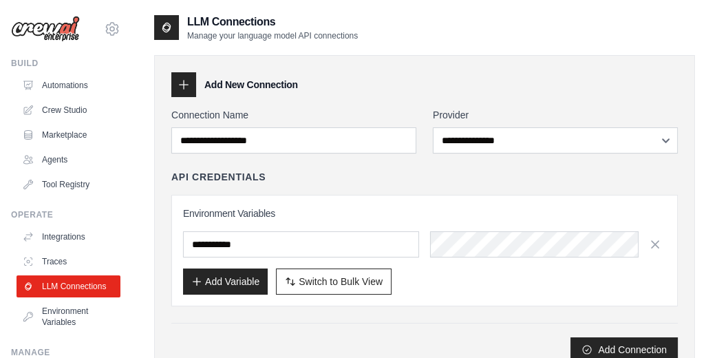
click at [275, 34] on p "Manage your language model API connections" at bounding box center [272, 35] width 171 height 11
click at [64, 87] on link "Automations" at bounding box center [70, 85] width 104 height 22
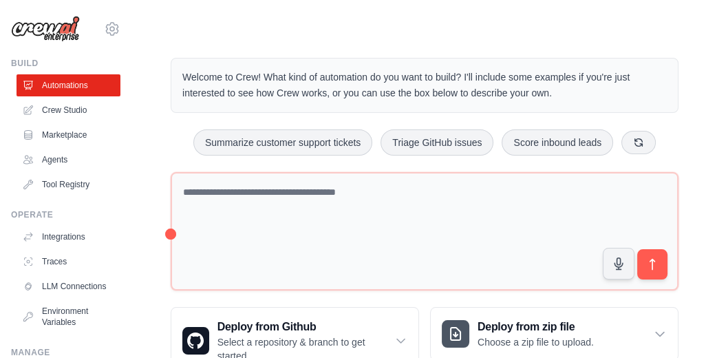
click at [341, 82] on p "Welcome to Crew! What kind of automation do you want to build? I'll include som…" at bounding box center [424, 86] width 485 height 32
click at [211, 79] on p "Welcome to Crew! What kind of automation do you want to build? I'll include som…" at bounding box center [424, 86] width 485 height 32
click at [270, 78] on p "Welcome to Crew! What kind of automation do you want to build? I'll include som…" at bounding box center [424, 86] width 485 height 32
click at [42, 83] on link "Automations" at bounding box center [70, 85] width 104 height 22
click at [78, 90] on link "Automations" at bounding box center [70, 85] width 104 height 22
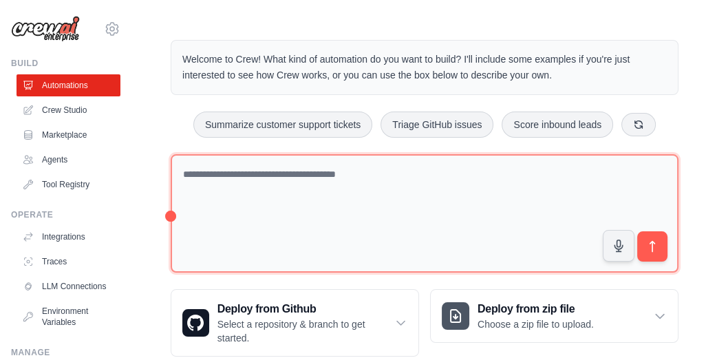
scroll to position [50, 0]
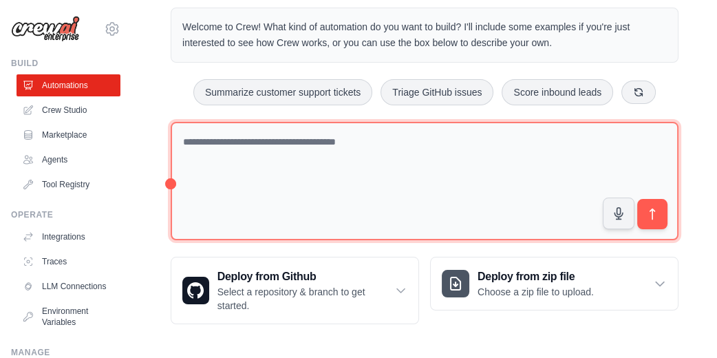
click at [225, 138] on textarea at bounding box center [425, 181] width 508 height 119
drag, startPoint x: 403, startPoint y: 182, endPoint x: 392, endPoint y: 176, distance: 12.6
click at [401, 181] on textarea at bounding box center [425, 181] width 508 height 119
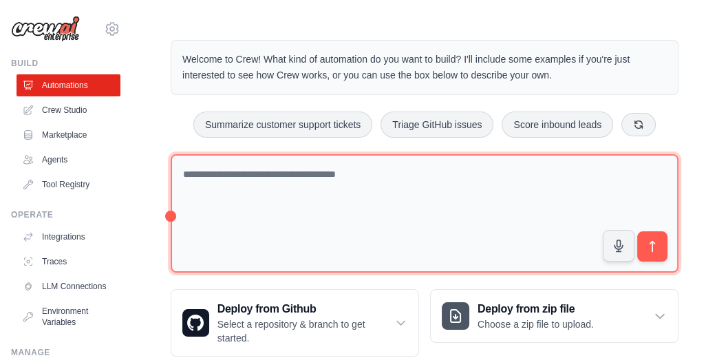
scroll to position [0, 0]
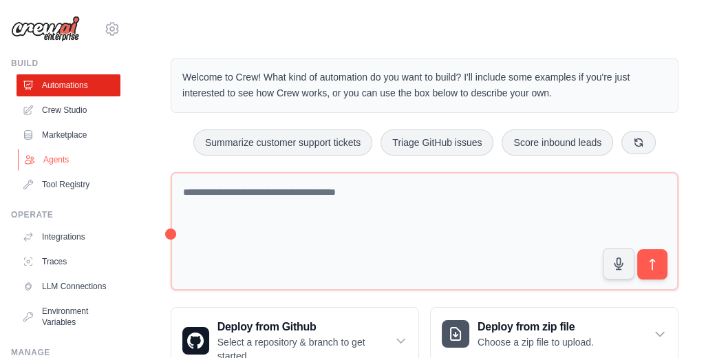
click at [46, 160] on link "Agents" at bounding box center [70, 160] width 104 height 22
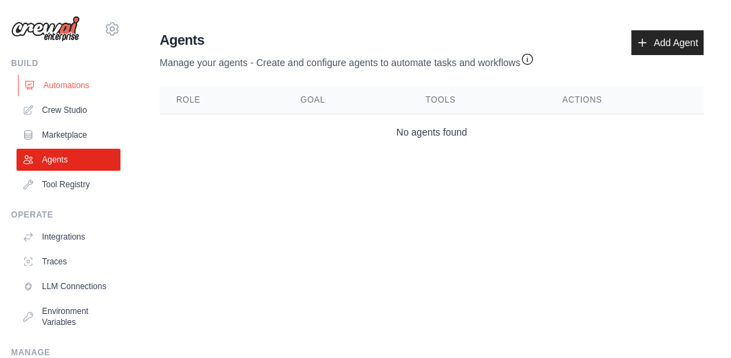
click at [65, 87] on link "Automations" at bounding box center [70, 85] width 104 height 22
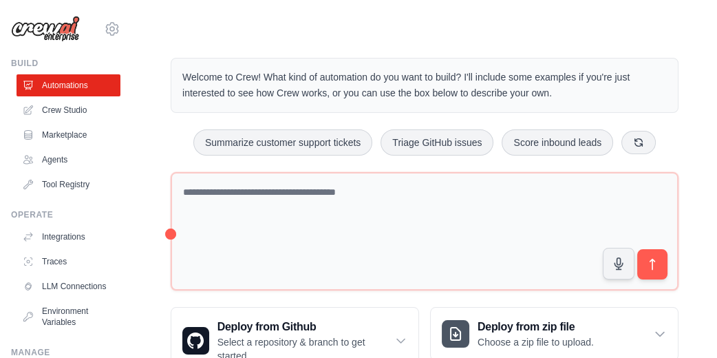
click at [62, 30] on img at bounding box center [45, 29] width 69 height 26
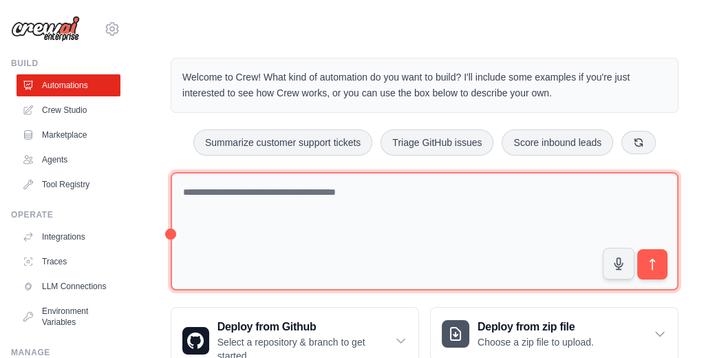
click at [289, 209] on textarea at bounding box center [425, 231] width 508 height 119
click at [290, 198] on textarea at bounding box center [425, 231] width 508 height 119
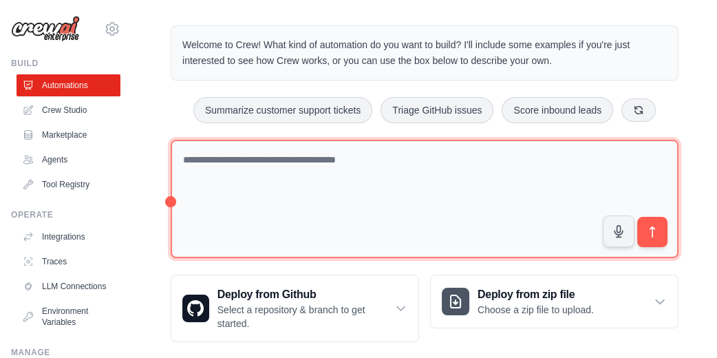
scroll to position [50, 0]
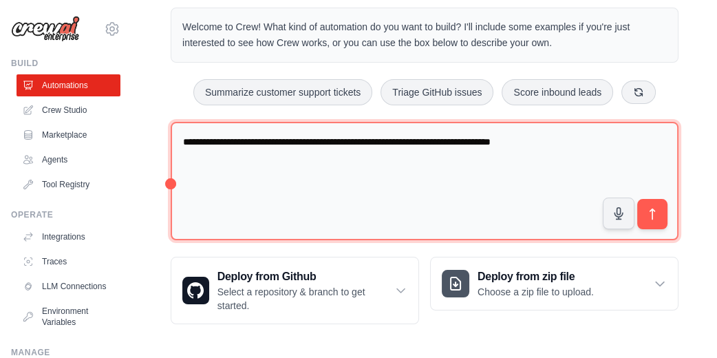
type textarea "**********"
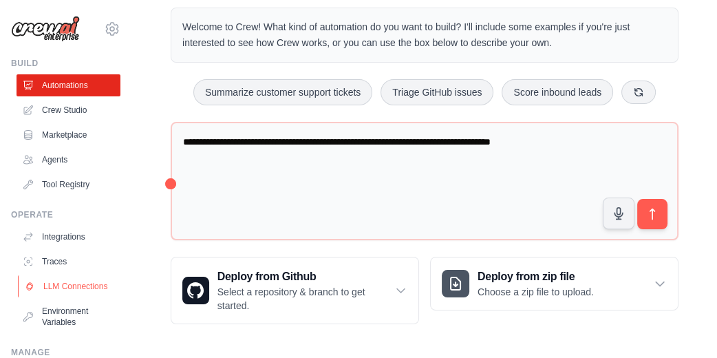
click at [63, 291] on link "LLM Connections" at bounding box center [70, 286] width 104 height 22
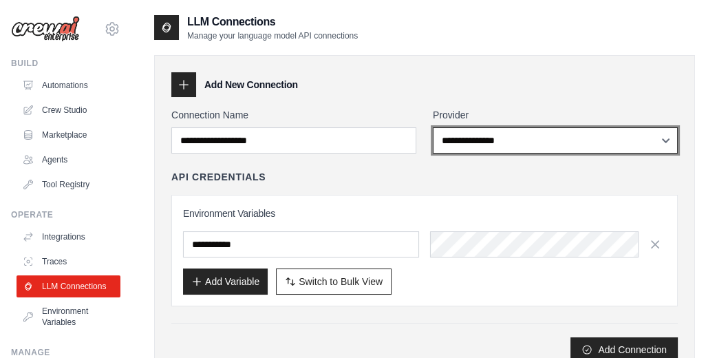
click at [520, 143] on select "**********" at bounding box center [555, 140] width 245 height 26
select select "******"
click at [433, 127] on select "**********" at bounding box center [555, 140] width 245 height 26
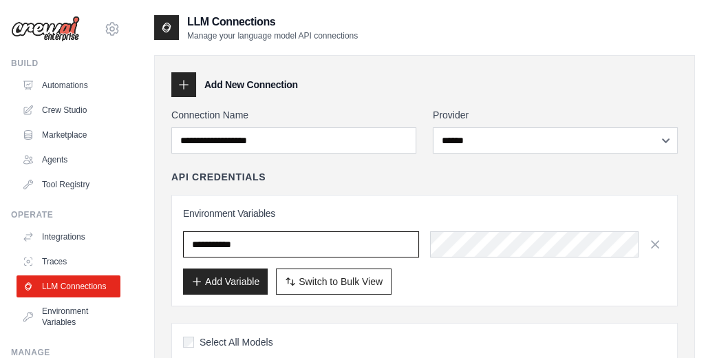
click at [291, 247] on input "text" at bounding box center [301, 244] width 236 height 26
click at [264, 248] on input "text" at bounding box center [301, 244] width 236 height 26
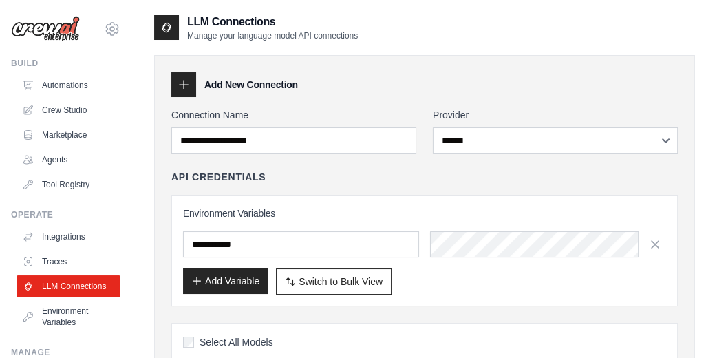
click at [229, 283] on button "Add Variable" at bounding box center [225, 281] width 85 height 26
click at [232, 278] on button "Add Variable" at bounding box center [225, 281] width 85 height 26
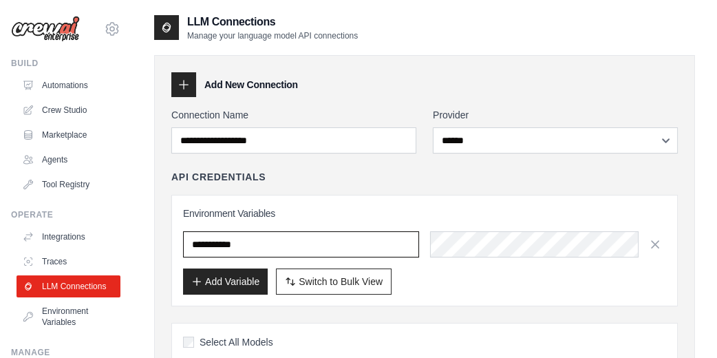
click at [266, 242] on input "text" at bounding box center [301, 244] width 236 height 26
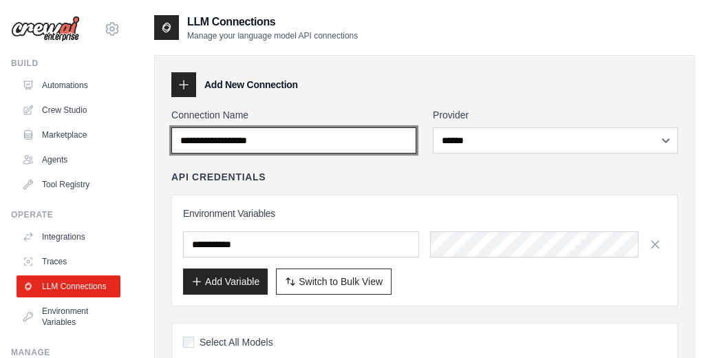
click at [332, 142] on input "Connection Name" at bounding box center [293, 140] width 245 height 26
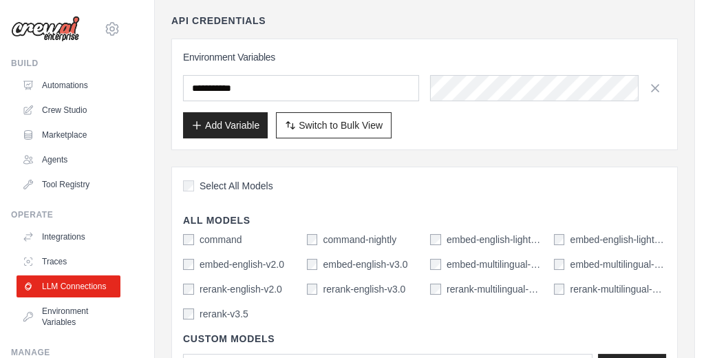
scroll to position [184, 0]
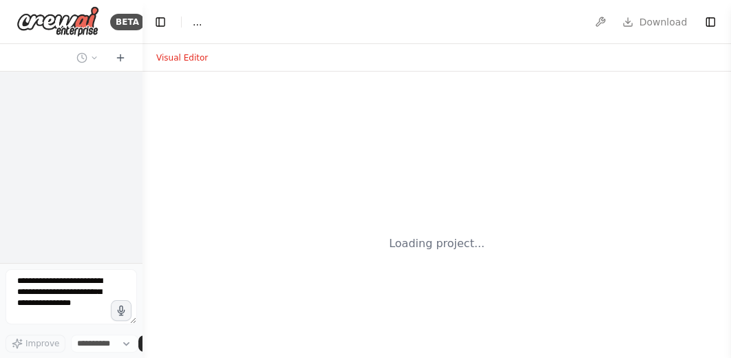
select select "****"
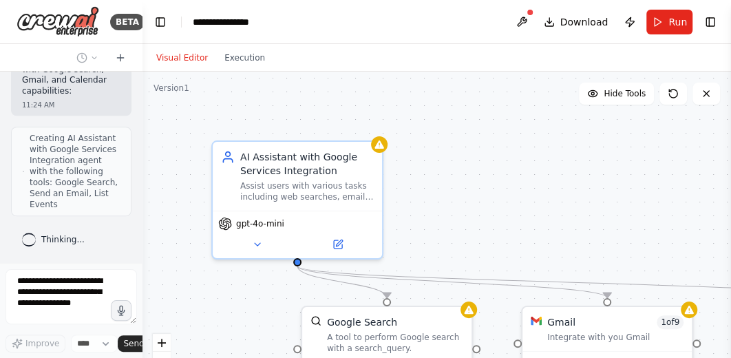
scroll to position [547, 0]
click at [602, 23] on span "Download" at bounding box center [584, 22] width 48 height 14
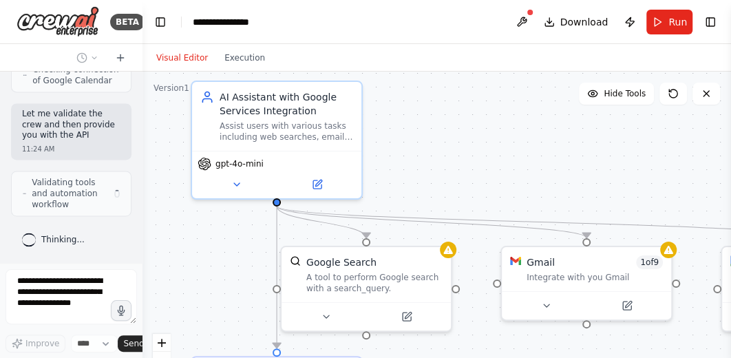
scroll to position [984, 0]
drag, startPoint x: 469, startPoint y: 206, endPoint x: 447, endPoint y: 145, distance: 64.9
click at [447, 145] on div ".deletable-edge-delete-btn { width: 20px; height: 20px; border: 0px solid #ffff…" at bounding box center [436, 244] width 589 height 344
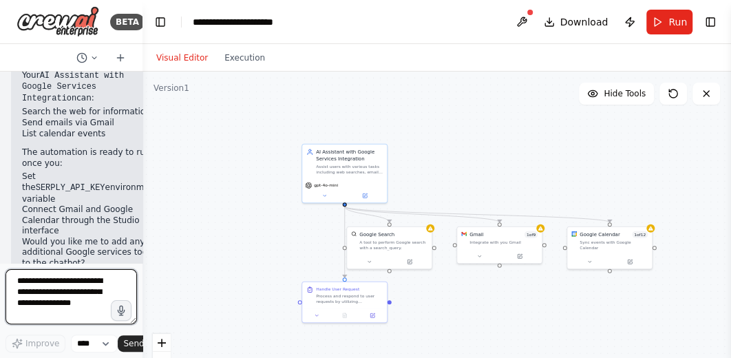
scroll to position [1855, 0]
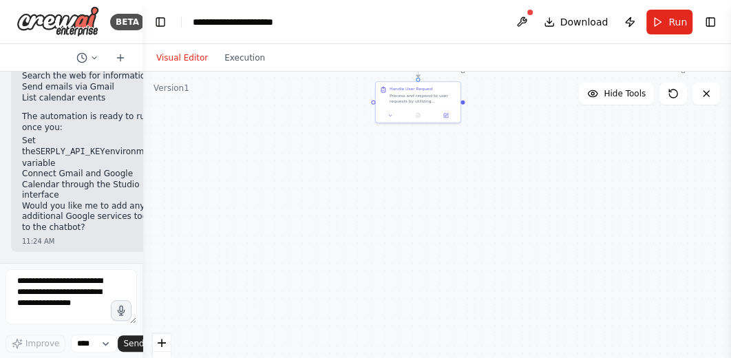
drag, startPoint x: 228, startPoint y: 220, endPoint x: 255, endPoint y: 43, distance: 179.0
click at [255, 43] on main "**********" at bounding box center [436, 179] width 589 height 358
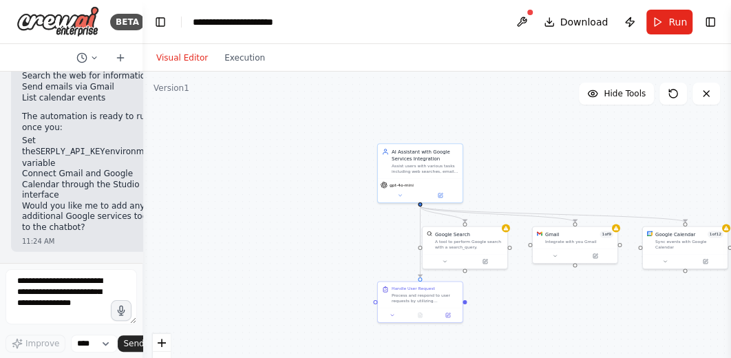
drag, startPoint x: 239, startPoint y: 103, endPoint x: 242, endPoint y: 344, distance: 240.9
click at [242, 344] on div ".deletable-edge-delete-btn { width: 20px; height: 20px; border: 0px solid #ffff…" at bounding box center [436, 244] width 589 height 344
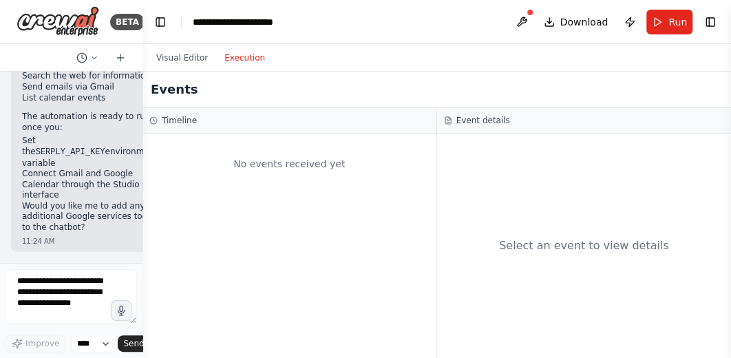
click at [226, 56] on button "Execution" at bounding box center [244, 58] width 57 height 17
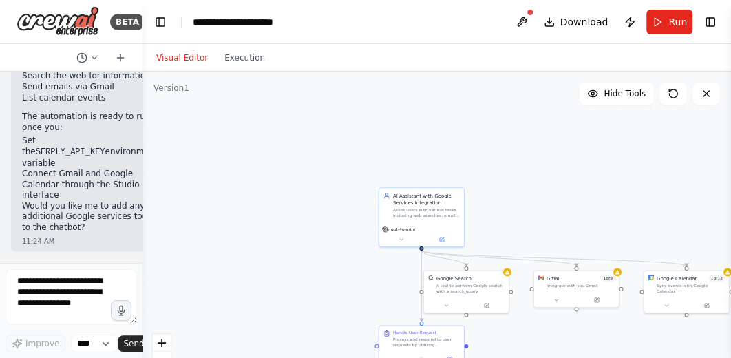
click at [187, 56] on button "Visual Editor" at bounding box center [182, 58] width 68 height 17
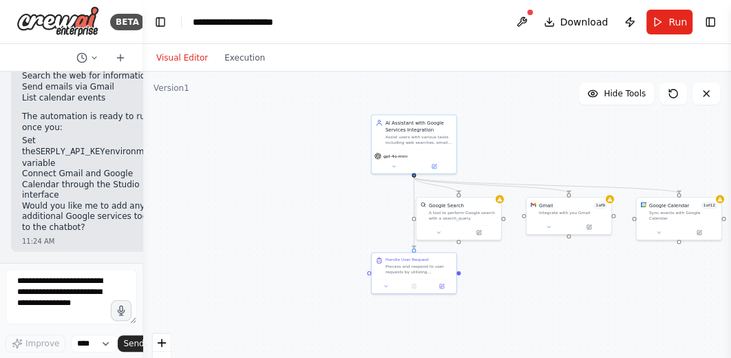
drag, startPoint x: 246, startPoint y: 188, endPoint x: 238, endPoint y: 115, distance: 73.4
click at [238, 115] on div ".deletable-edge-delete-btn { width: 20px; height: 20px; border: 0px solid #ffff…" at bounding box center [436, 244] width 589 height 344
click at [93, 54] on icon at bounding box center [94, 58] width 8 height 8
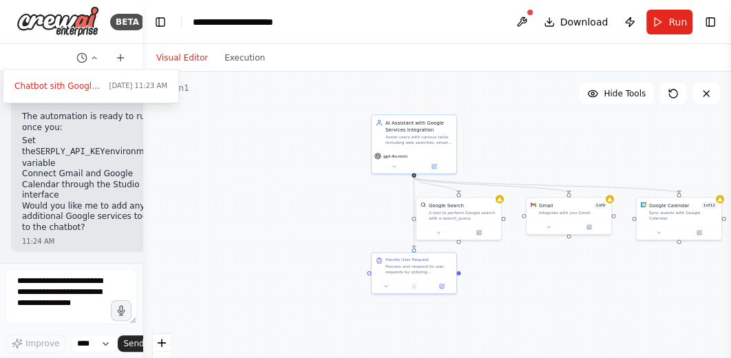
click at [185, 149] on div ".deletable-edge-delete-btn { width: 20px; height: 20px; border: 0px solid #ffff…" at bounding box center [436, 244] width 589 height 344
click at [88, 147] on div at bounding box center [71, 179] width 142 height 358
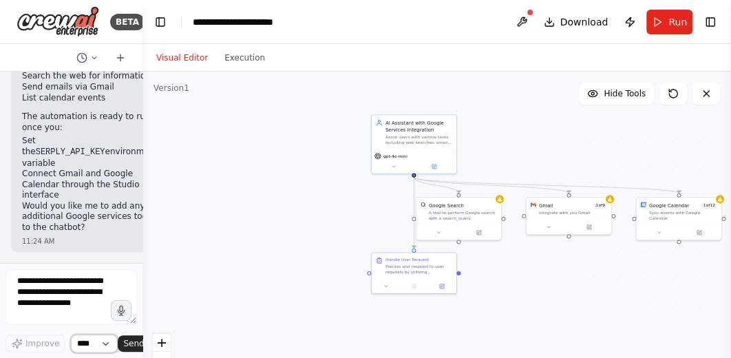
click at [102, 342] on select "****" at bounding box center [94, 344] width 47 height 18
click at [213, 275] on div ".deletable-edge-delete-btn { width: 20px; height: 20px; border: 0px solid #ffff…" at bounding box center [436, 244] width 589 height 344
click at [198, 239] on div ".deletable-edge-delete-btn { width: 20px; height: 20px; border: 0px solid #ffff…" at bounding box center [436, 244] width 589 height 344
click at [164, 20] on button "Toggle Left Sidebar" at bounding box center [160, 21] width 19 height 19
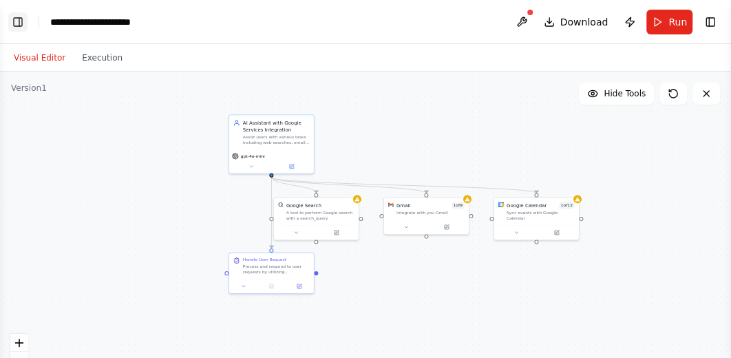
click at [20, 24] on button "Toggle Left Sidebar" at bounding box center [17, 21] width 19 height 19
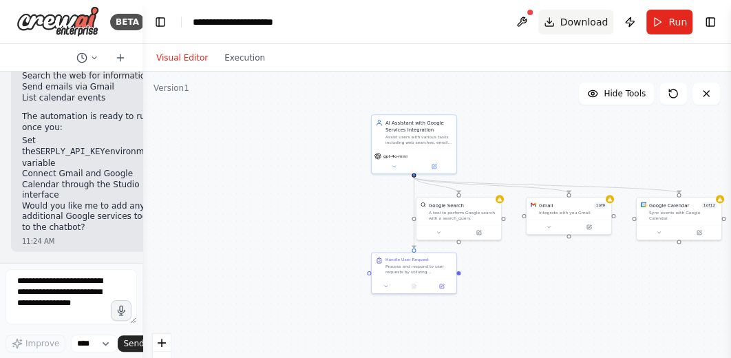
click at [582, 25] on span "Download" at bounding box center [584, 22] width 48 height 14
click at [465, 63] on div "Visual Editor Execution" at bounding box center [436, 58] width 589 height 28
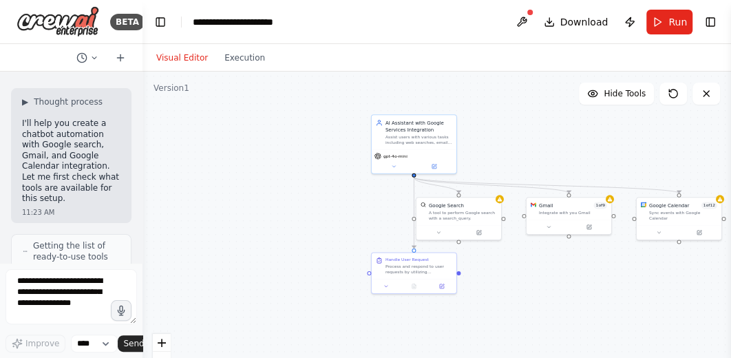
scroll to position [0, 0]
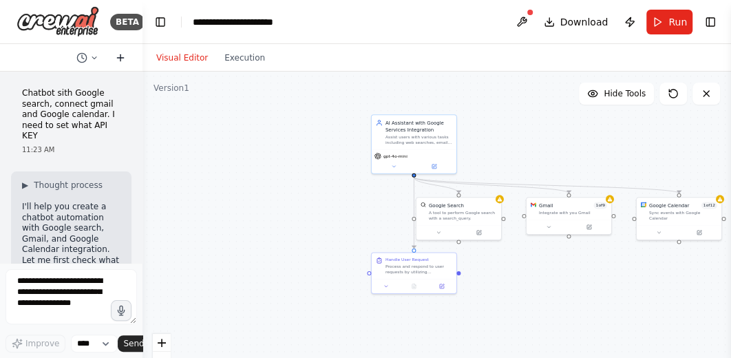
click at [121, 58] on icon at bounding box center [120, 58] width 6 height 0
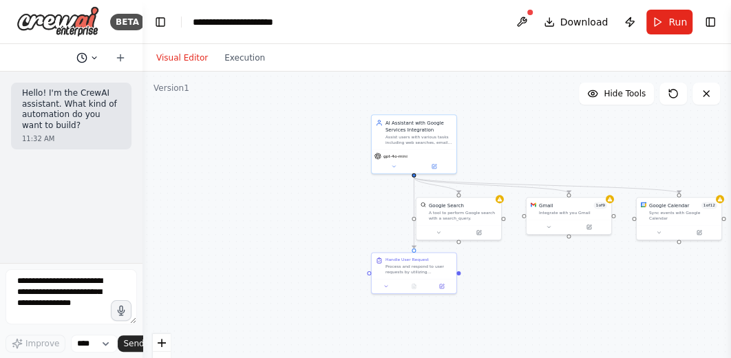
click at [96, 57] on icon at bounding box center [94, 58] width 8 height 8
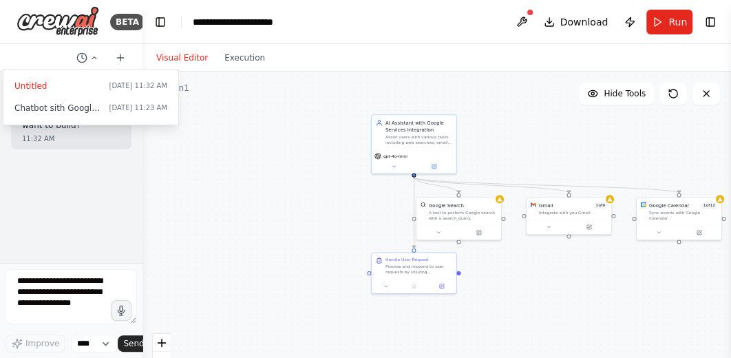
click at [59, 23] on div at bounding box center [71, 179] width 142 height 358
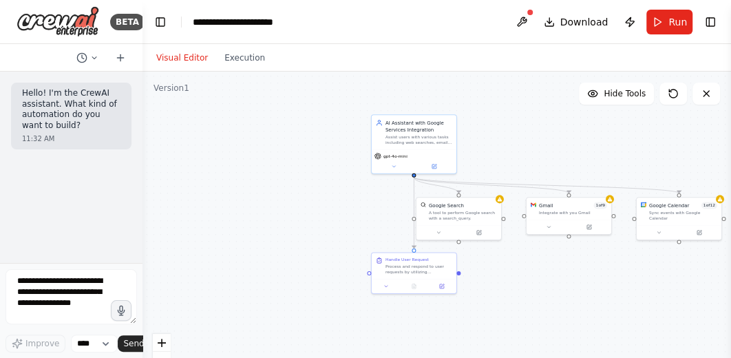
click at [59, 23] on img at bounding box center [58, 21] width 83 height 31
